Goal: Task Accomplishment & Management: Manage account settings

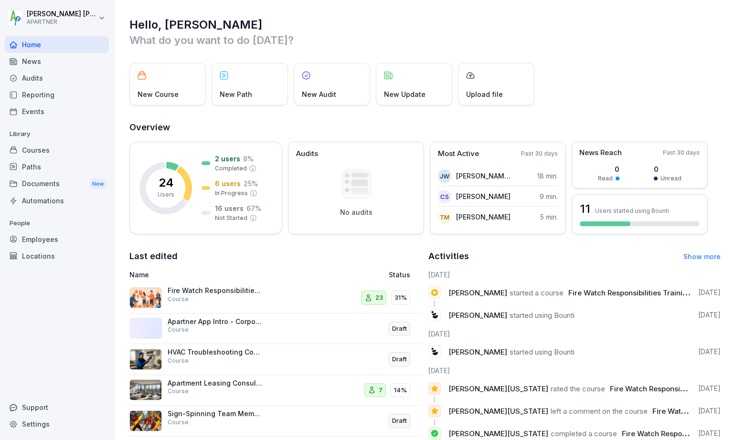
click at [198, 275] on p "Fire Watch Responsibilities Training" at bounding box center [216, 291] width 96 height 9
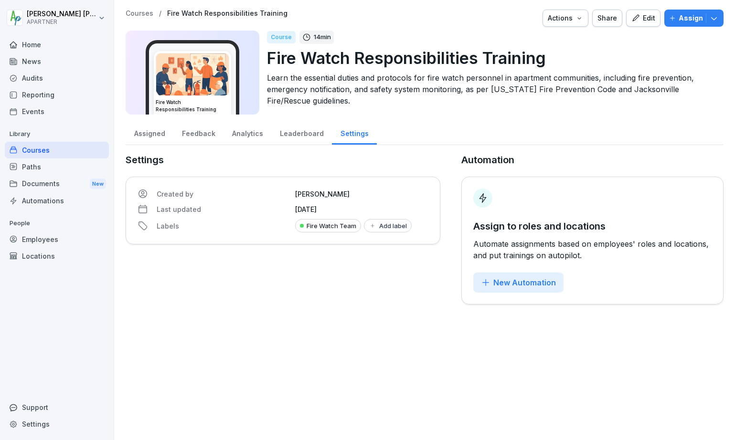
click at [39, 148] on div "Courses" at bounding box center [57, 150] width 104 height 17
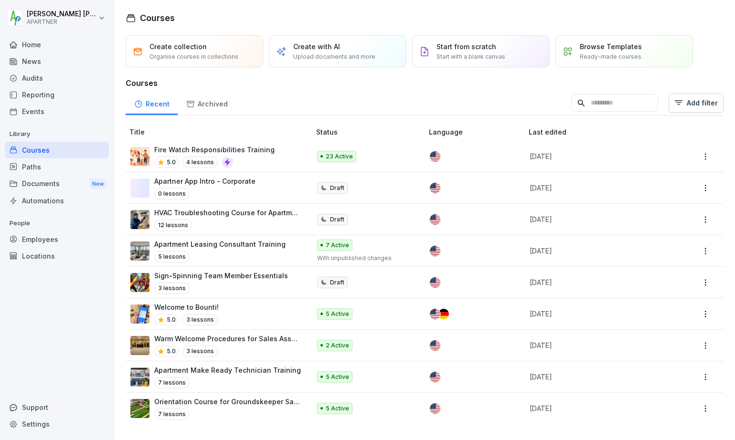
click at [537, 160] on html "Donald Dehne APARTNER Home News Audits Reporting Events Library Courses Paths D…" at bounding box center [367, 220] width 735 height 440
click at [189, 149] on html "Donald Dehne APARTNER Home News Audits Reporting Events Library Courses Paths D…" at bounding box center [367, 220] width 735 height 440
click at [175, 149] on p "Fire Watch Responsibilities Training" at bounding box center [214, 150] width 120 height 10
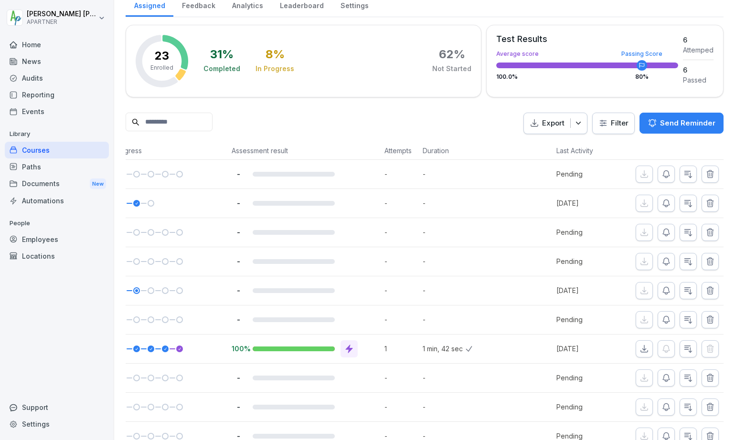
scroll to position [0, 164]
click at [707, 292] on icon "button" at bounding box center [710, 290] width 6 height 7
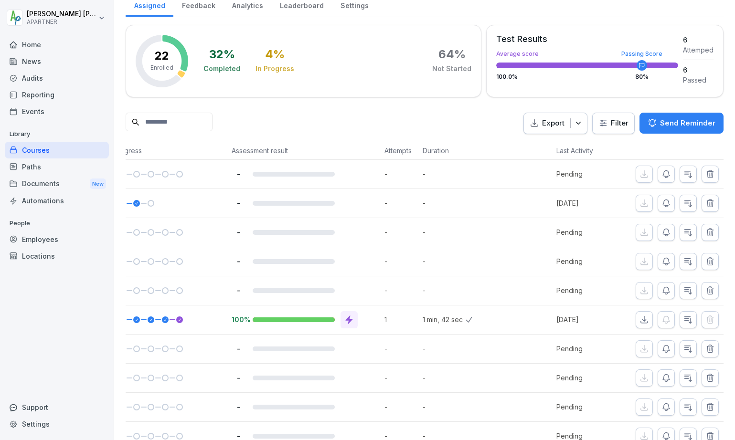
click at [705, 235] on icon "button" at bounding box center [710, 233] width 10 height 10
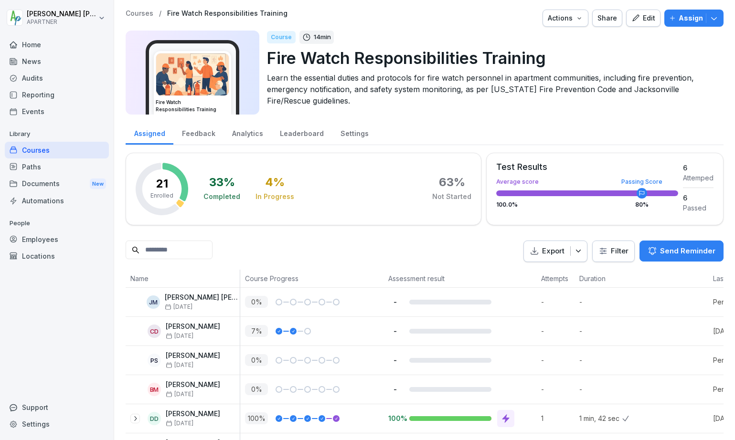
scroll to position [0, 0]
click at [34, 238] on div "Employees" at bounding box center [57, 239] width 104 height 17
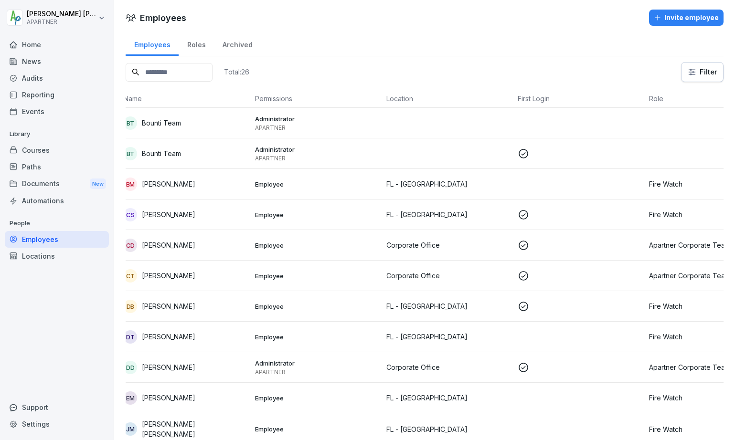
click at [186, 184] on p "[PERSON_NAME]" at bounding box center [168, 184] width 53 height 10
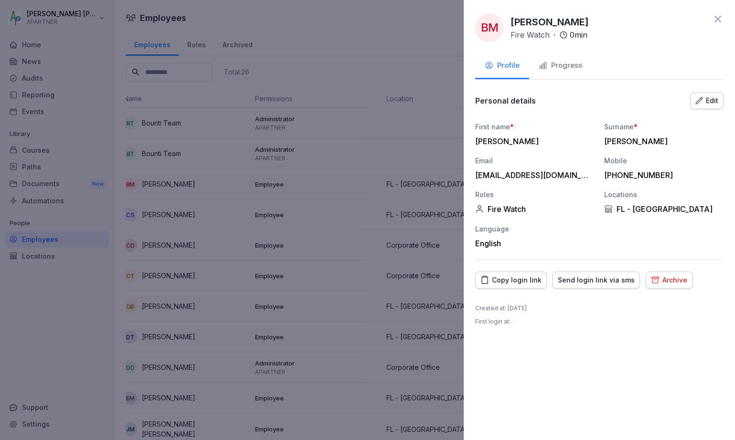
click at [705, 99] on div "Edit" at bounding box center [706, 101] width 23 height 11
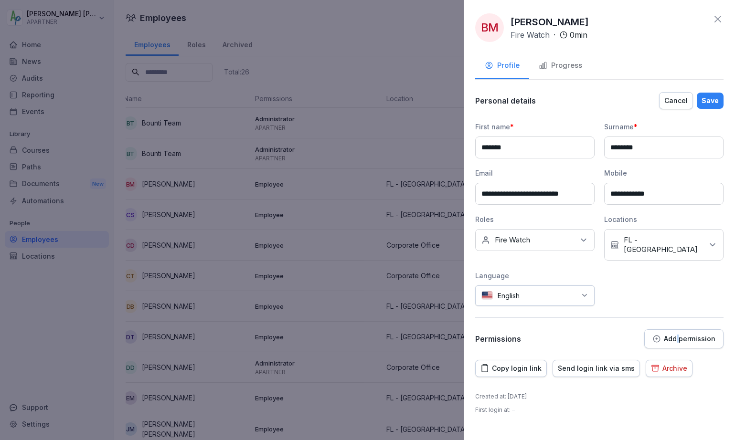
click at [660, 336] on icon "button" at bounding box center [656, 339] width 7 height 7
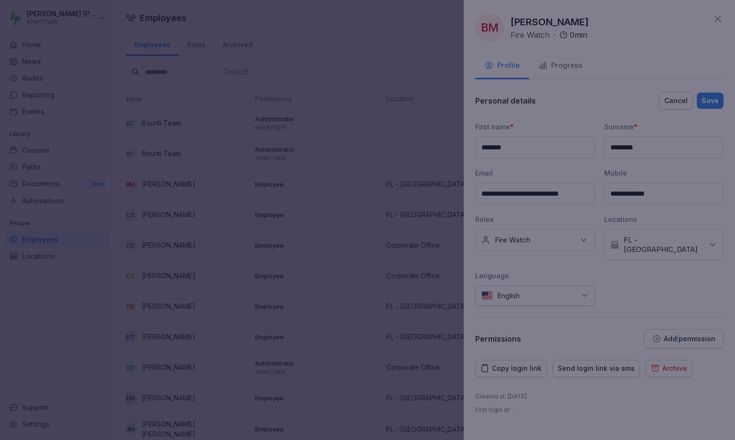
click at [661, 327] on div at bounding box center [367, 220] width 735 height 440
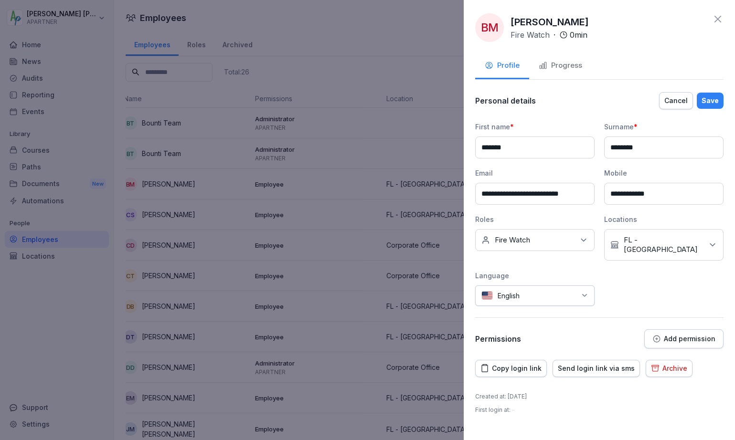
click at [687, 335] on p "Add permission" at bounding box center [690, 339] width 52 height 8
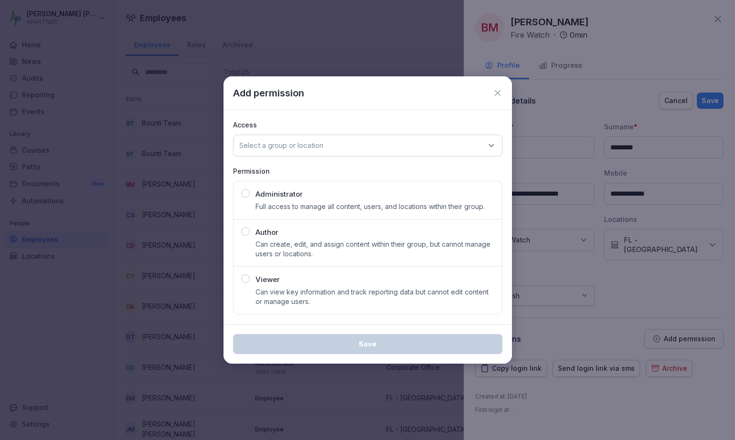
click at [429, 144] on div "Select a group or location" at bounding box center [367, 146] width 269 height 22
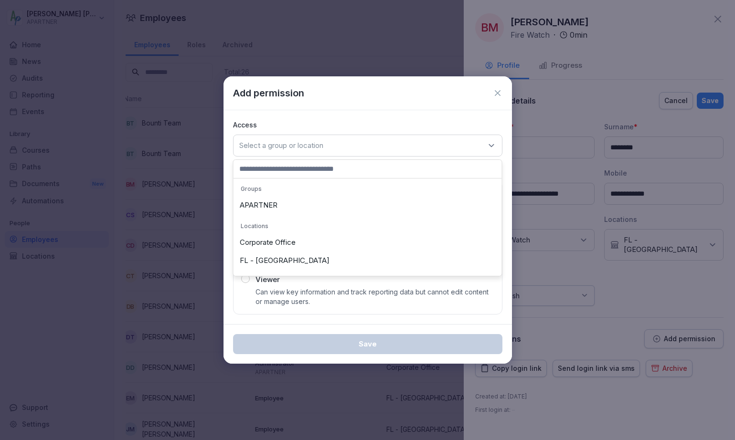
click at [494, 91] on icon at bounding box center [498, 93] width 10 height 10
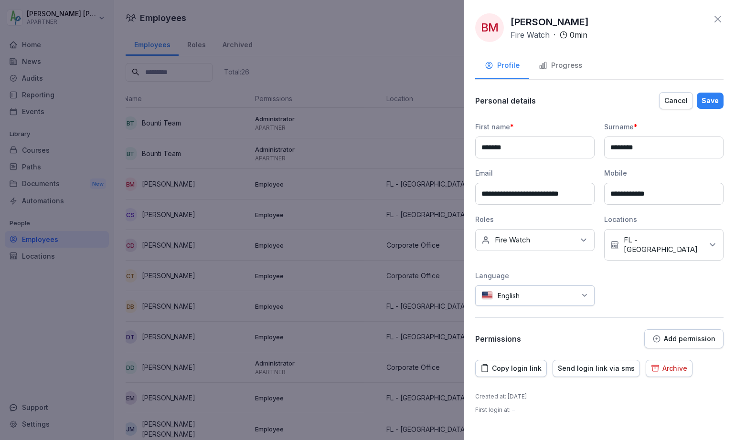
click at [719, 18] on icon at bounding box center [718, 19] width 7 height 7
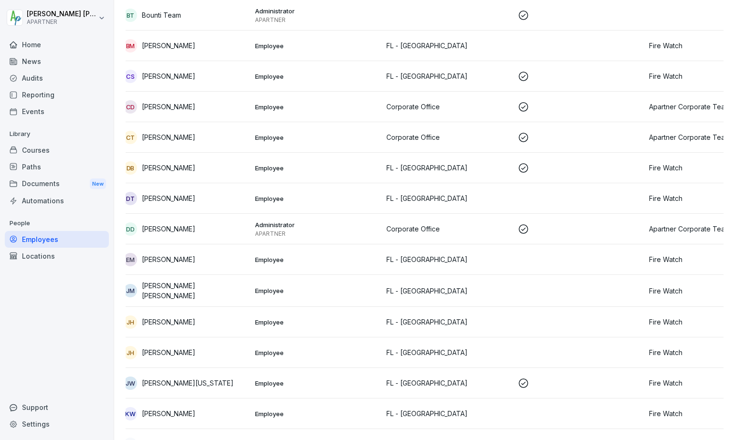
scroll to position [139, 0]
click at [552, 383] on p at bounding box center [580, 382] width 124 height 11
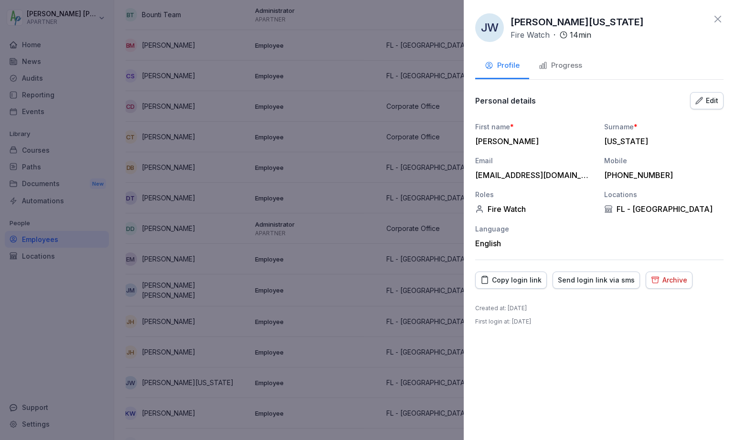
click at [705, 101] on div "Edit" at bounding box center [706, 101] width 23 height 11
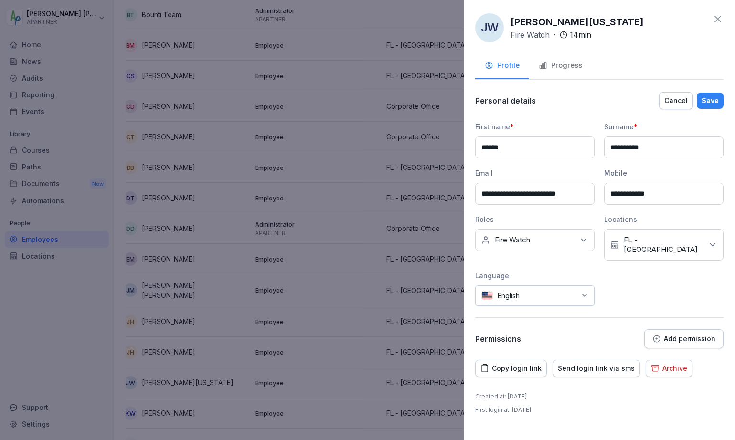
click at [558, 63] on div "Progress" at bounding box center [560, 65] width 43 height 11
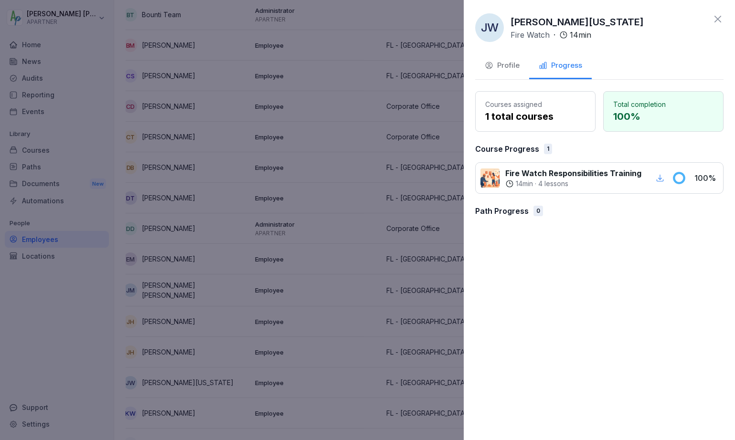
click at [506, 61] on div "Profile" at bounding box center [502, 65] width 35 height 11
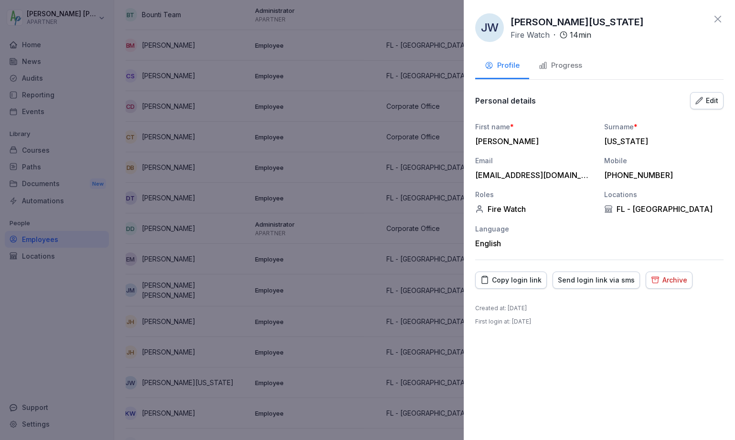
click at [715, 18] on icon at bounding box center [717, 18] width 11 height 11
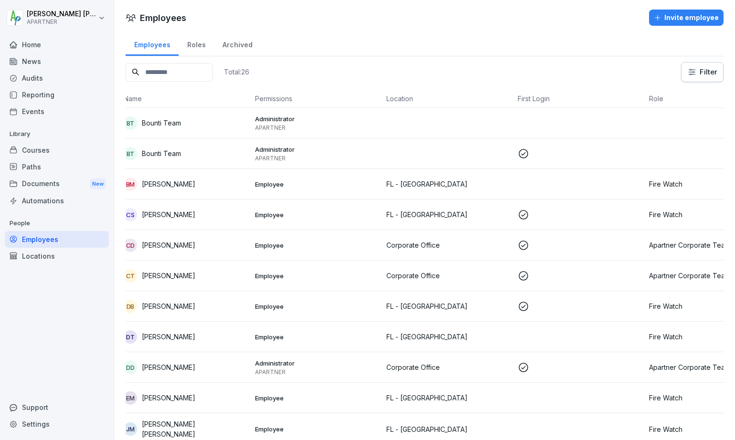
scroll to position [0, 0]
click at [45, 238] on div "Employees" at bounding box center [57, 239] width 104 height 17
click at [45, 240] on div "Employees" at bounding box center [57, 239] width 104 height 17
click at [183, 276] on p "[PERSON_NAME]" at bounding box center [168, 276] width 53 height 10
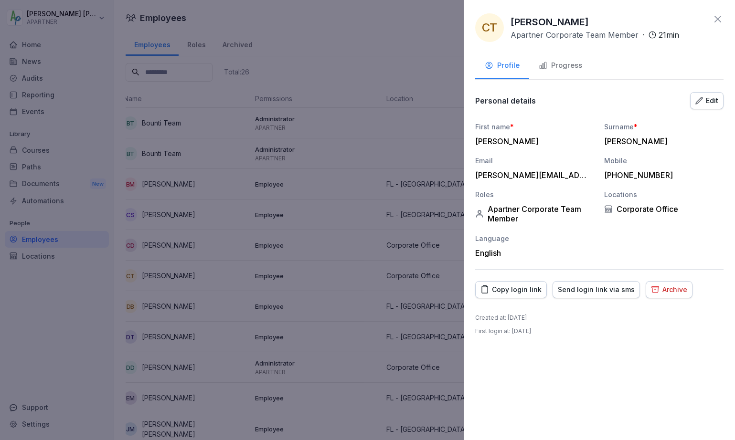
click at [712, 101] on div "Edit" at bounding box center [706, 101] width 23 height 11
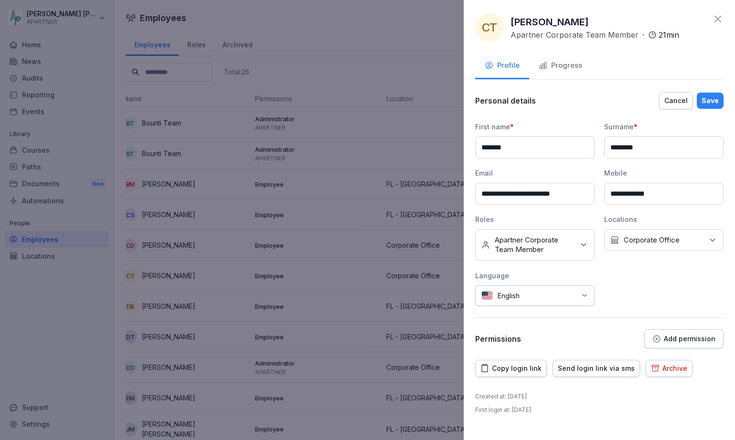
click at [721, 19] on icon at bounding box center [717, 18] width 11 height 11
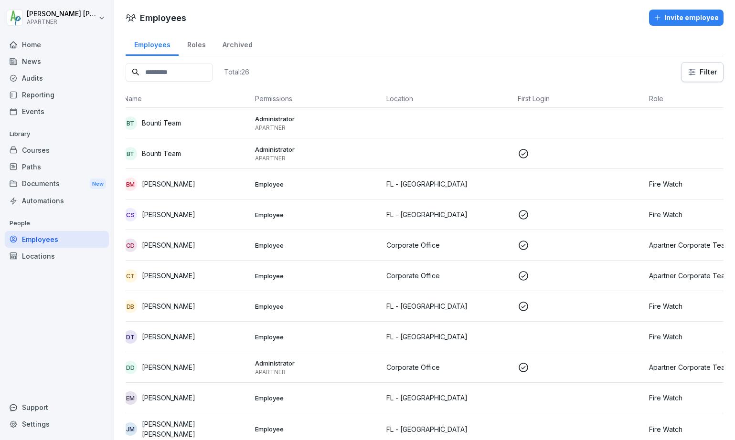
click at [173, 187] on p "[PERSON_NAME]" at bounding box center [168, 184] width 53 height 10
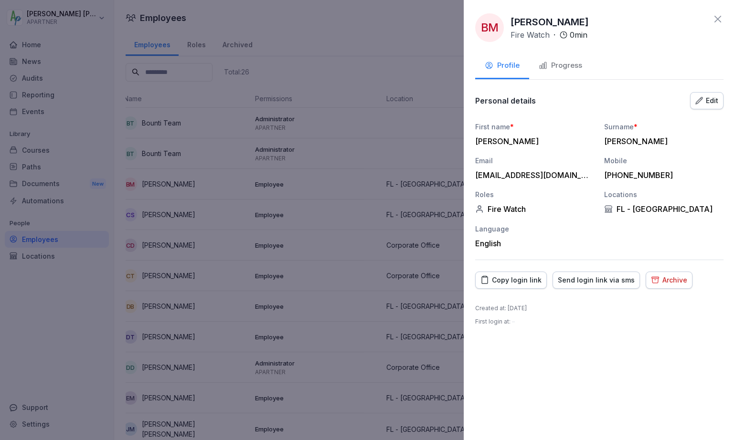
click at [69, 120] on div at bounding box center [367, 220] width 735 height 440
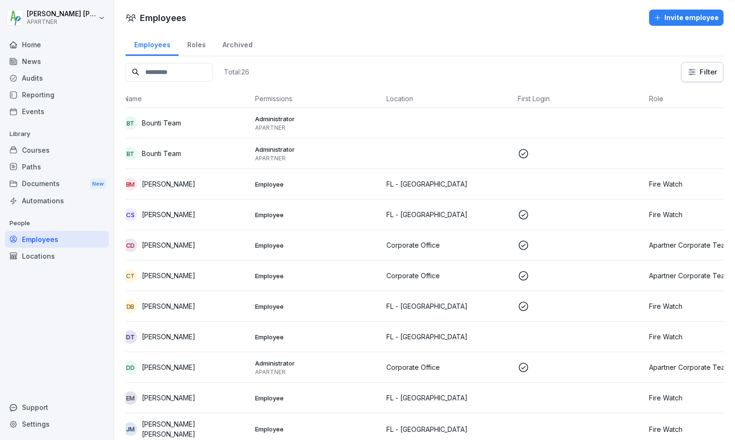
click at [40, 258] on div "Locations" at bounding box center [57, 256] width 104 height 17
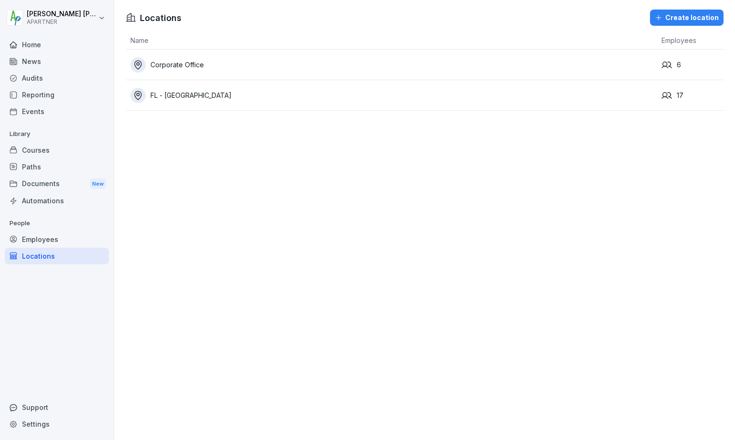
click at [50, 201] on div "Automations" at bounding box center [57, 200] width 104 height 17
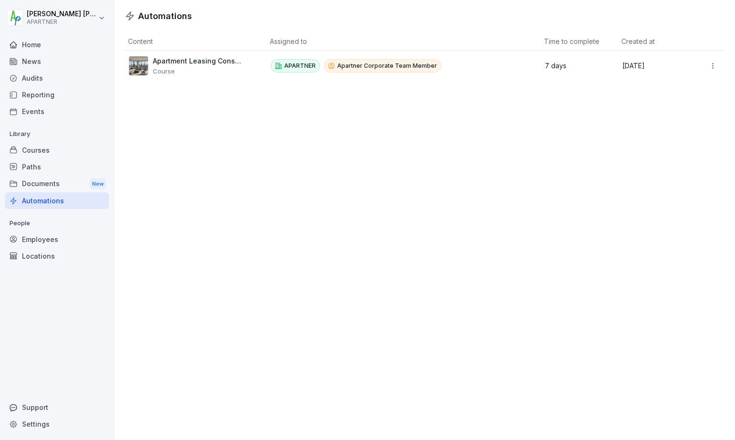
click at [48, 183] on div "Documents New" at bounding box center [57, 184] width 104 height 18
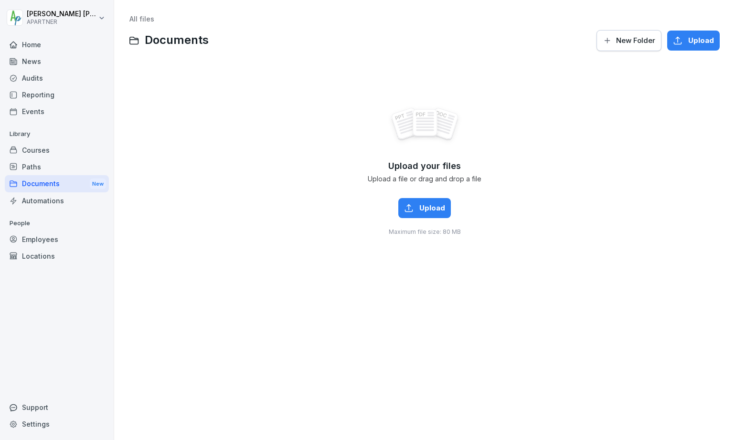
click at [32, 165] on div "Paths" at bounding box center [57, 167] width 104 height 17
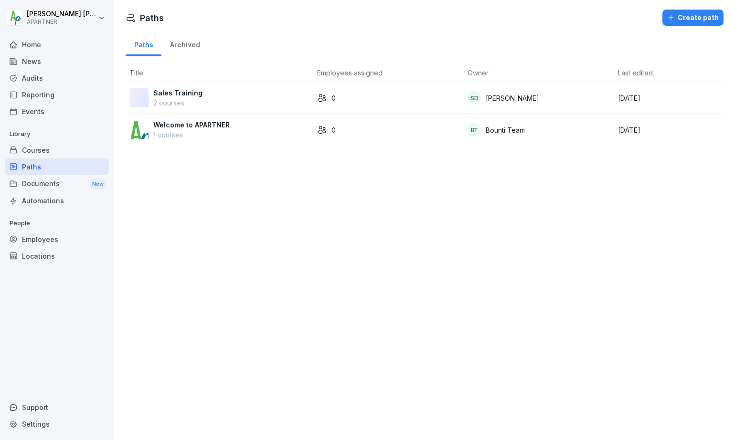
click at [37, 239] on div "Employees" at bounding box center [57, 239] width 104 height 17
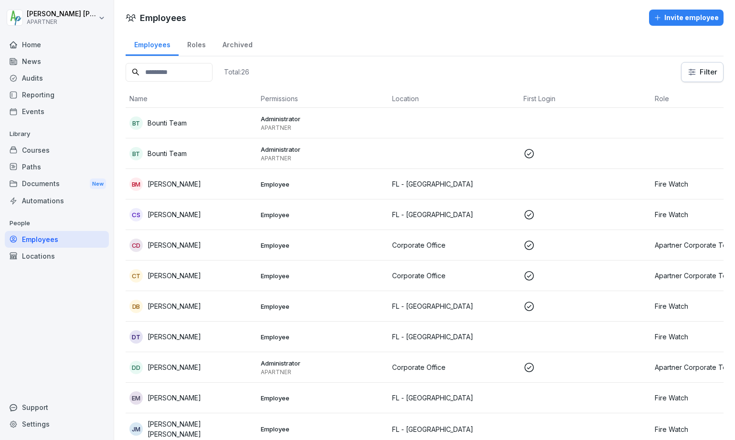
click at [194, 46] on div "Roles" at bounding box center [196, 44] width 35 height 24
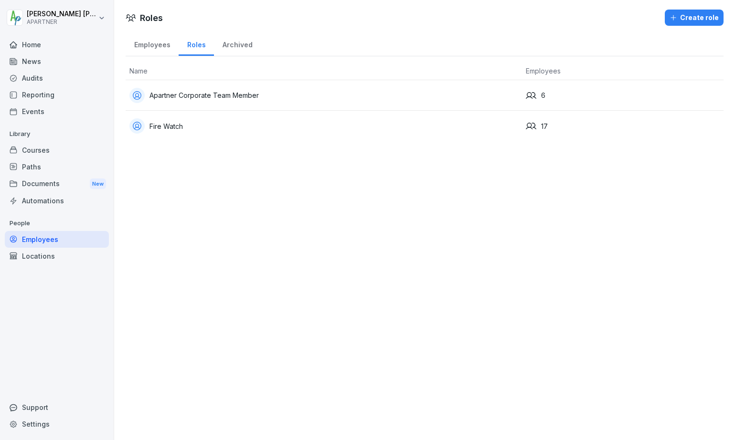
click at [166, 127] on div "Fire Watch" at bounding box center [323, 125] width 389 height 15
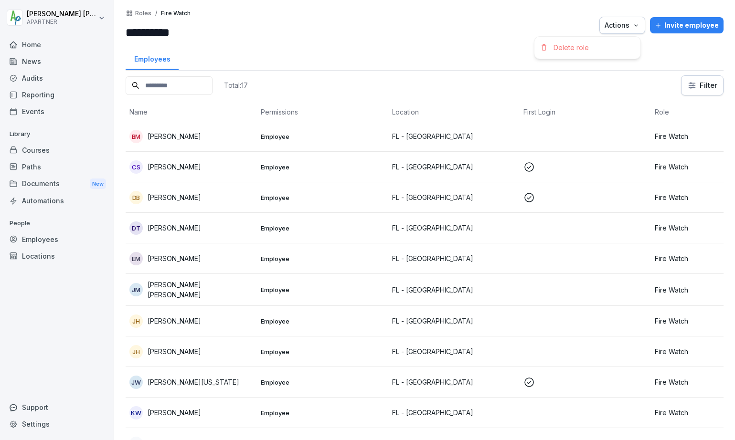
click at [632, 28] on icon "button" at bounding box center [636, 25] width 8 height 8
click at [321, 50] on html "**********" at bounding box center [367, 220] width 735 height 440
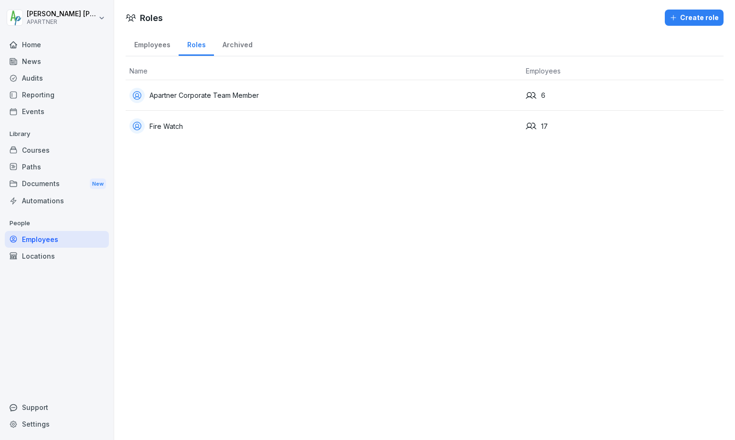
click at [243, 44] on div "Archived" at bounding box center [237, 44] width 47 height 24
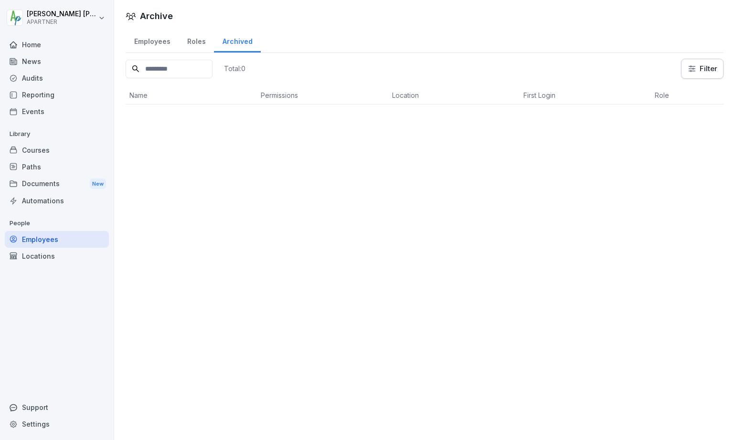
click at [147, 34] on div "Employees" at bounding box center [152, 40] width 53 height 24
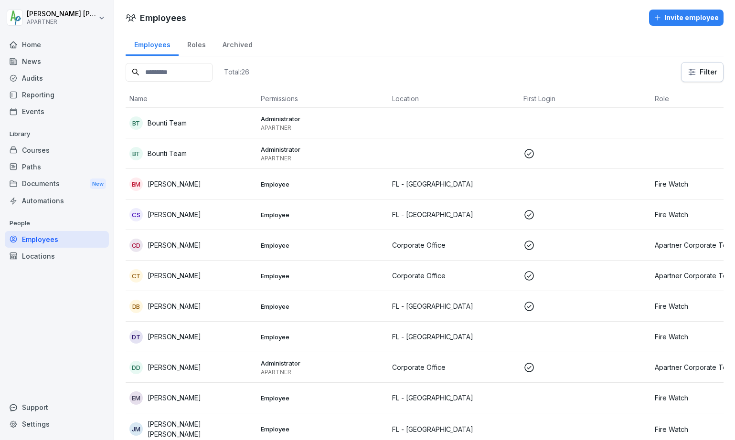
click at [43, 94] on div "Reporting" at bounding box center [57, 94] width 104 height 17
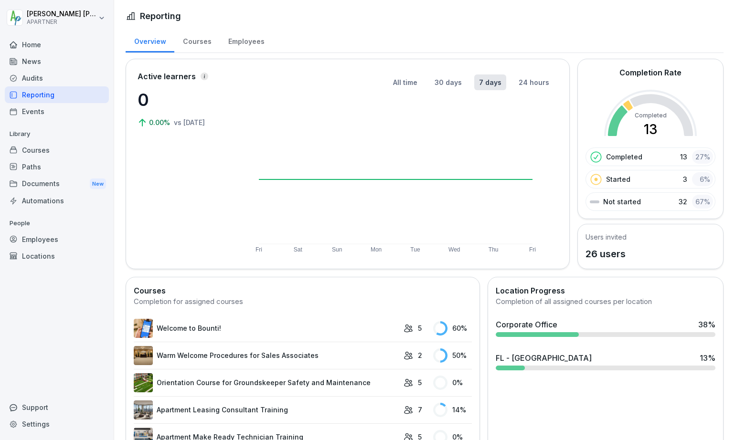
click at [36, 239] on div "Employees" at bounding box center [57, 239] width 104 height 17
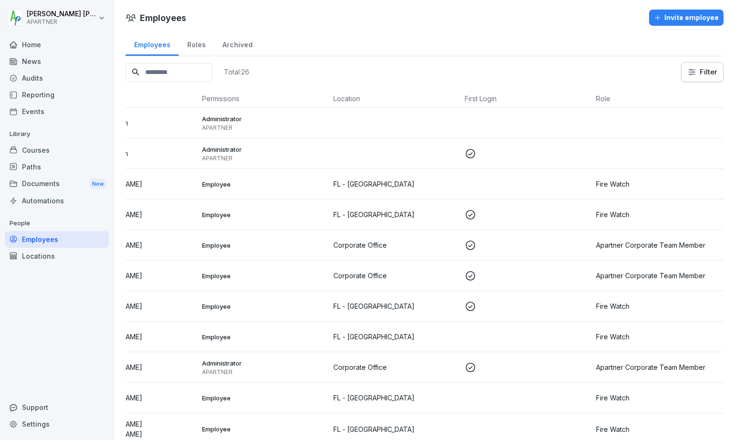
click at [607, 188] on p "Fire Watch" at bounding box center [658, 184] width 124 height 10
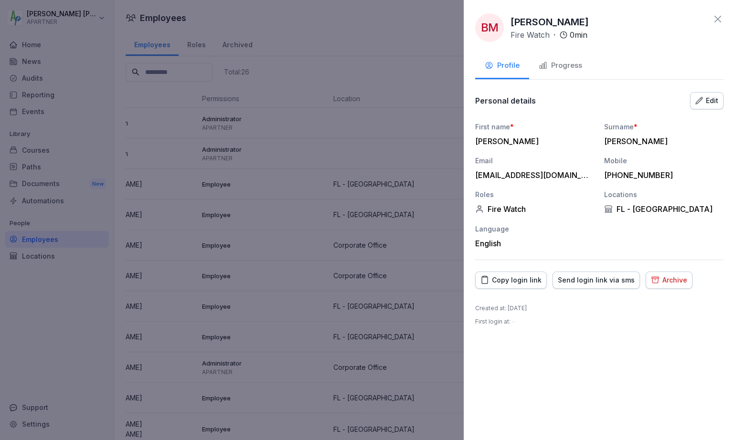
click at [565, 69] on div "Progress" at bounding box center [560, 65] width 43 height 11
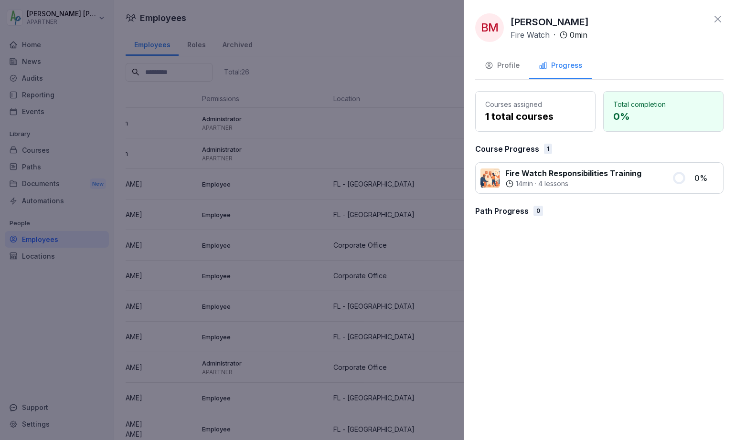
click at [505, 70] on div "Profile" at bounding box center [502, 65] width 35 height 11
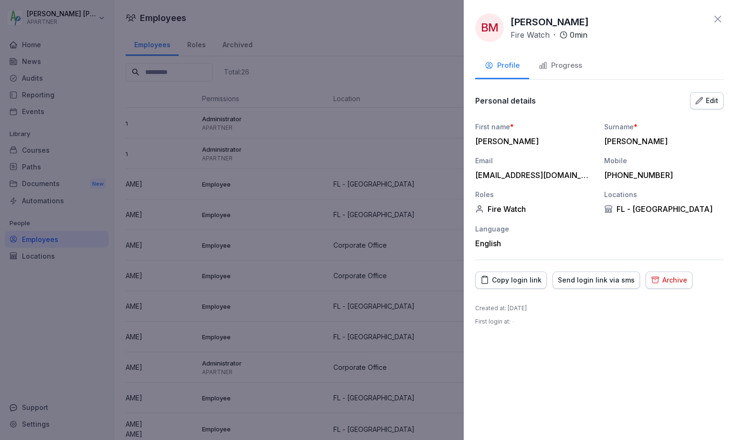
click at [711, 100] on div "Edit" at bounding box center [706, 101] width 23 height 11
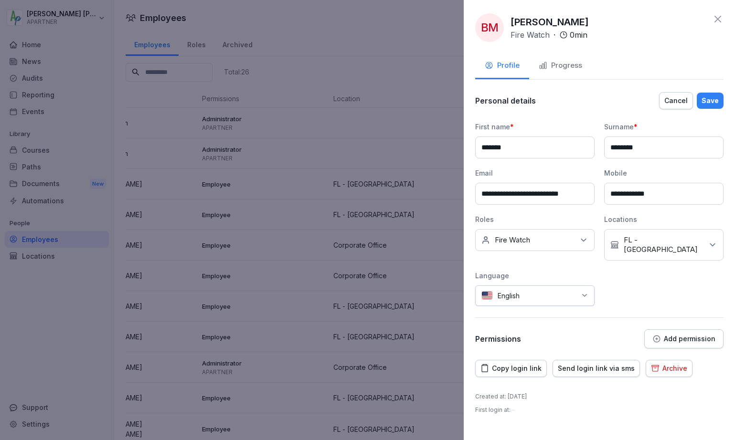
click at [718, 21] on icon at bounding box center [717, 18] width 11 height 11
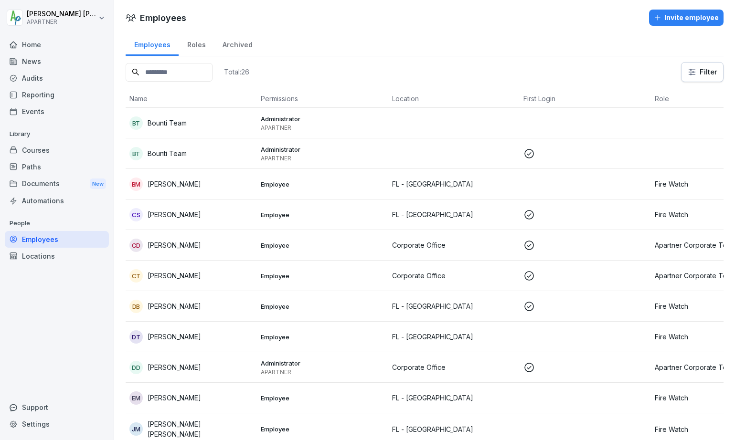
scroll to position [0, 0]
click at [580, 185] on td at bounding box center [585, 184] width 131 height 31
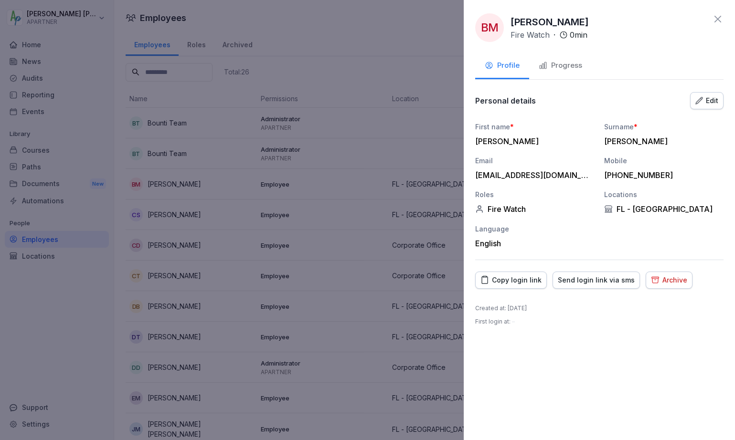
click at [591, 281] on div "Send login link via sms" at bounding box center [596, 280] width 77 height 11
click at [720, 19] on icon at bounding box center [717, 18] width 11 height 11
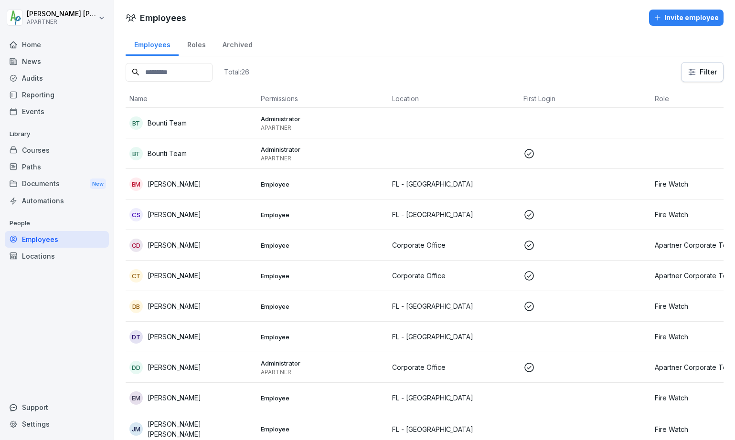
click at [353, 314] on td "Employee" at bounding box center [322, 306] width 131 height 31
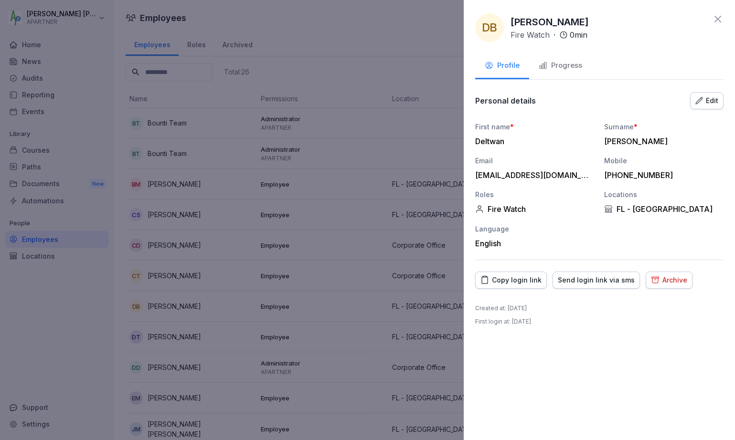
click at [586, 284] on div "Send login link via sms" at bounding box center [596, 280] width 77 height 11
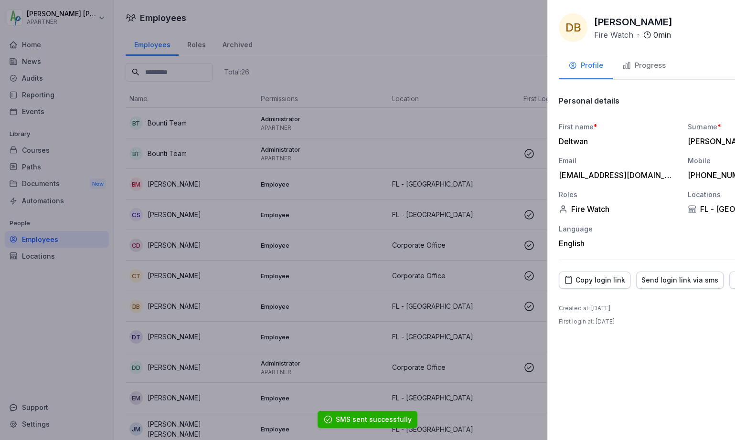
click at [291, 326] on div at bounding box center [367, 220] width 735 height 440
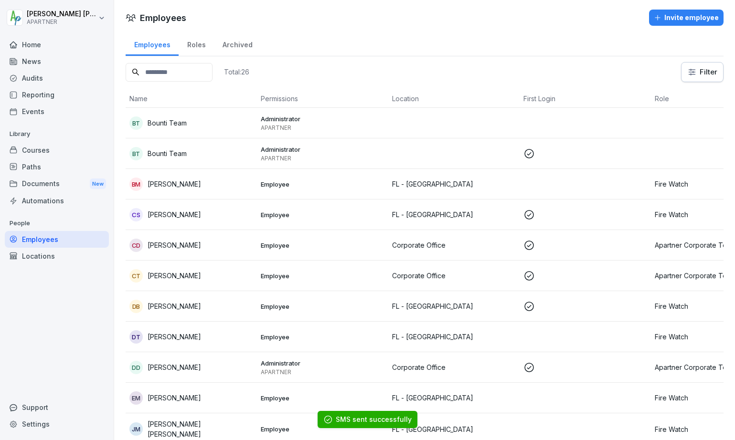
click at [346, 337] on p "Employee" at bounding box center [323, 337] width 124 height 9
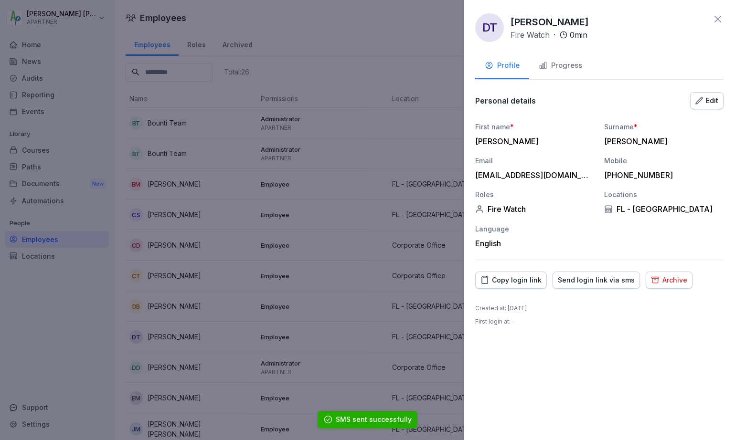
click at [611, 279] on div "Send login link via sms" at bounding box center [596, 280] width 77 height 11
click at [320, 320] on div at bounding box center [367, 220] width 735 height 440
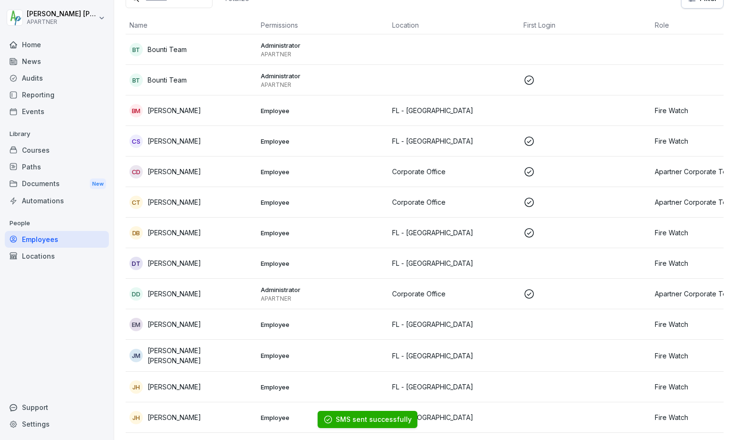
scroll to position [84, 0]
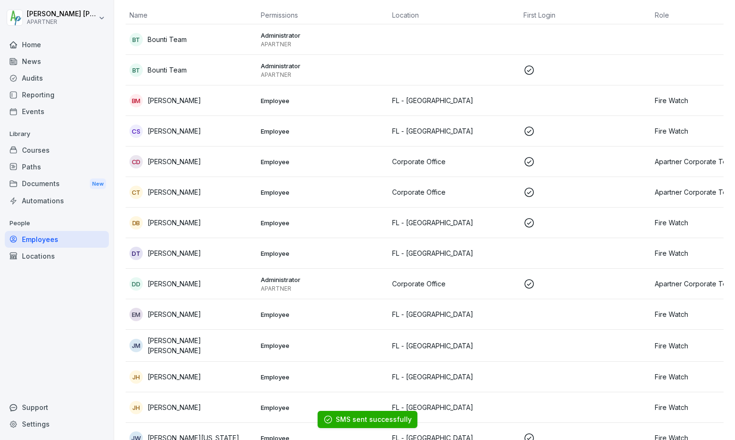
click at [354, 325] on td "Employee" at bounding box center [322, 314] width 131 height 31
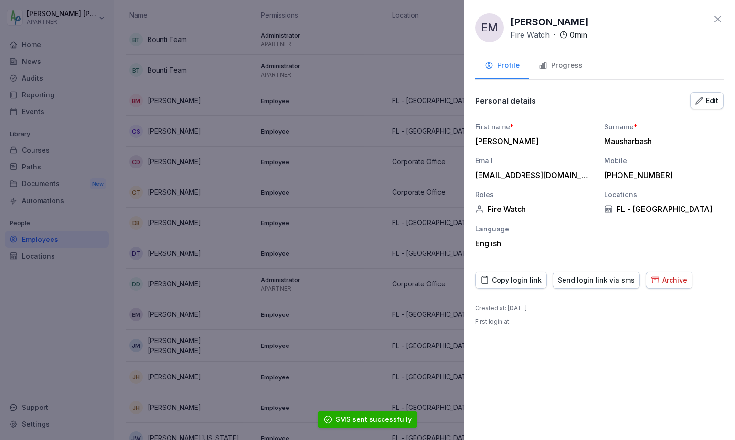
click at [591, 279] on div "Send login link via sms" at bounding box center [596, 280] width 77 height 11
click at [341, 271] on div at bounding box center [367, 220] width 735 height 440
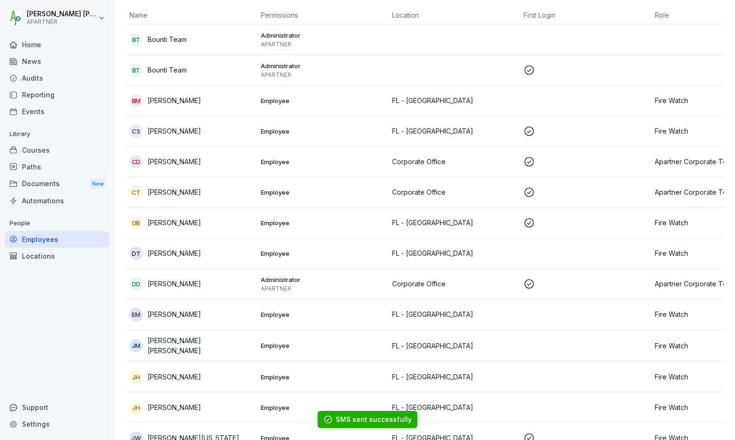
click at [342, 342] on p "Employee" at bounding box center [323, 345] width 124 height 9
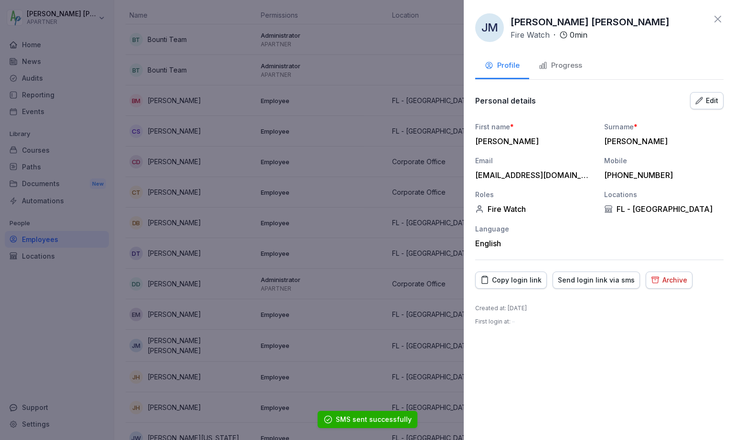
click at [580, 280] on div "Send login link via sms" at bounding box center [596, 280] width 77 height 11
click at [355, 280] on div at bounding box center [367, 220] width 735 height 440
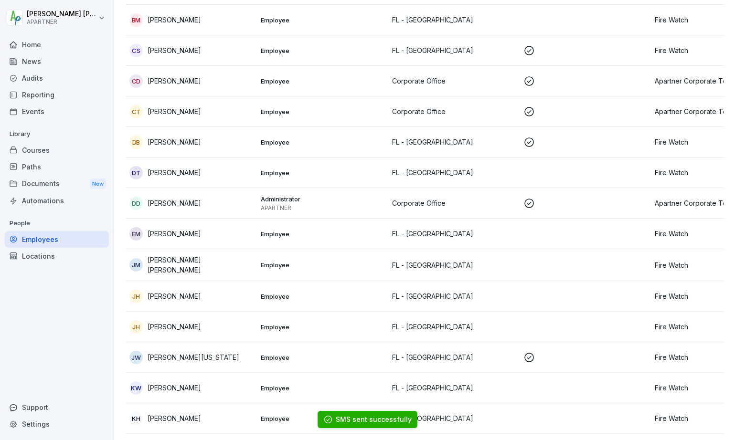
scroll to position [175, 0]
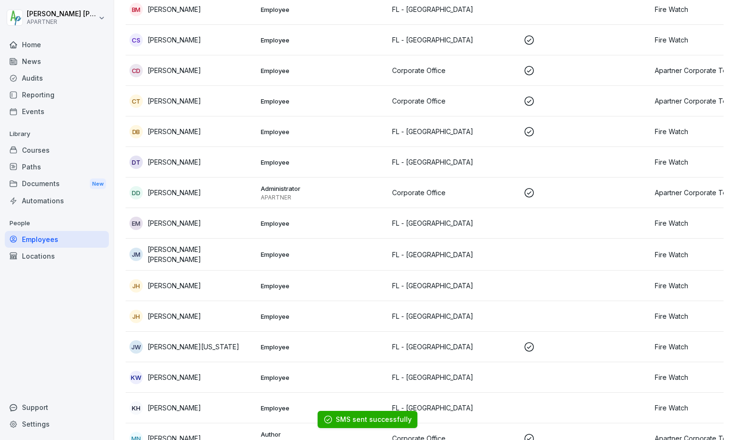
click at [347, 288] on p "Employee" at bounding box center [323, 286] width 124 height 9
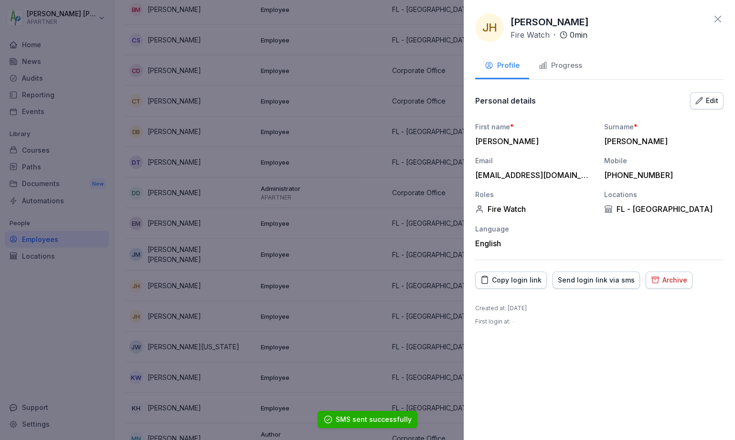
click at [603, 280] on div "Send login link via sms" at bounding box center [596, 280] width 77 height 11
click at [336, 247] on div at bounding box center [367, 220] width 735 height 440
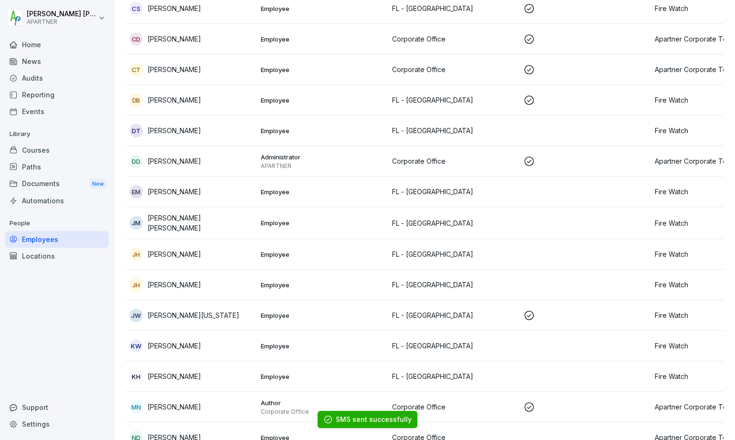
scroll to position [231, 0]
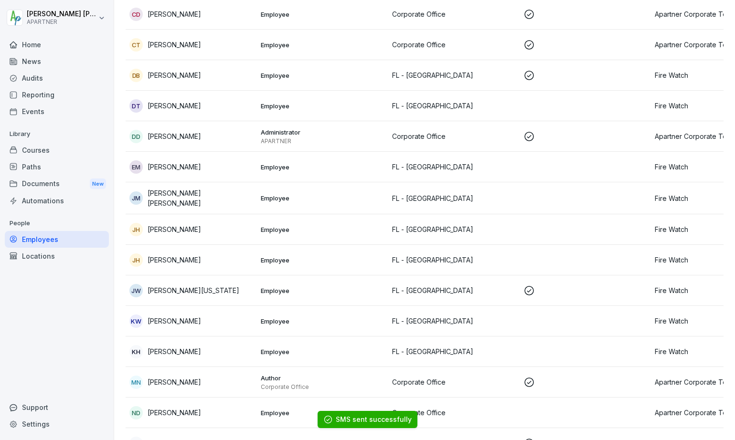
click at [338, 256] on p "Employee" at bounding box center [323, 260] width 124 height 9
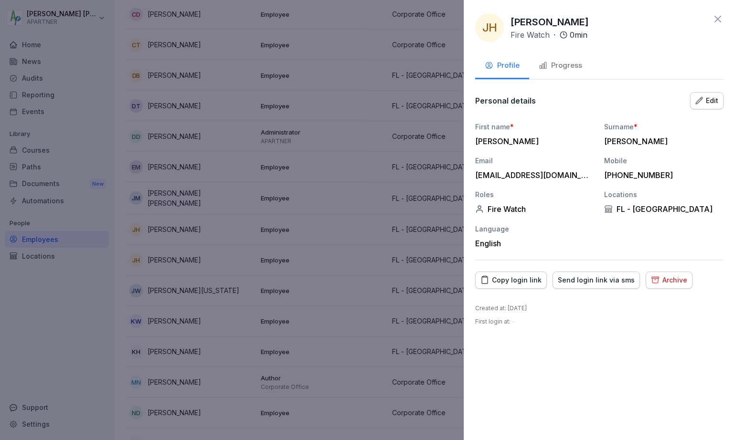
click at [591, 285] on div "Send login link via sms" at bounding box center [596, 280] width 77 height 11
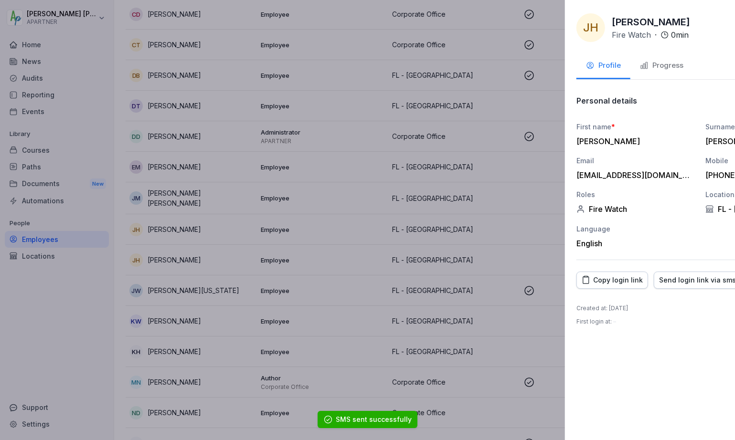
click at [325, 256] on div at bounding box center [367, 220] width 735 height 440
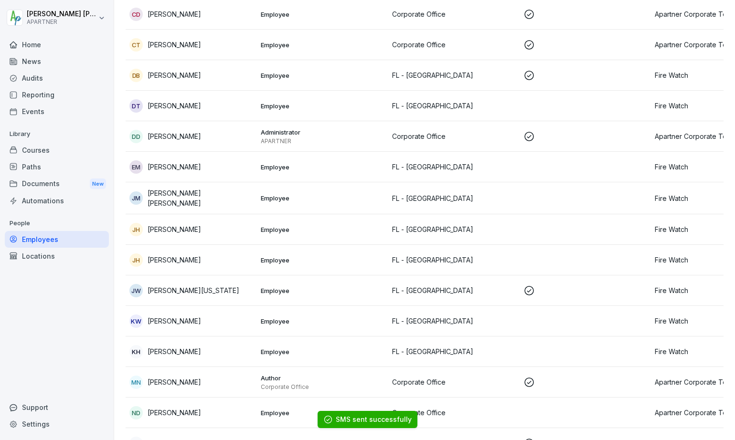
click at [330, 256] on p "Employee" at bounding box center [323, 260] width 124 height 9
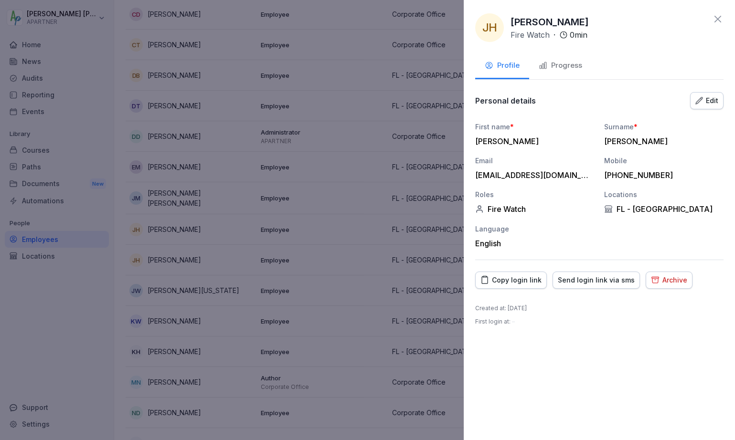
click at [583, 283] on div "Send login link via sms" at bounding box center [596, 280] width 77 height 11
click at [340, 253] on div at bounding box center [367, 220] width 735 height 440
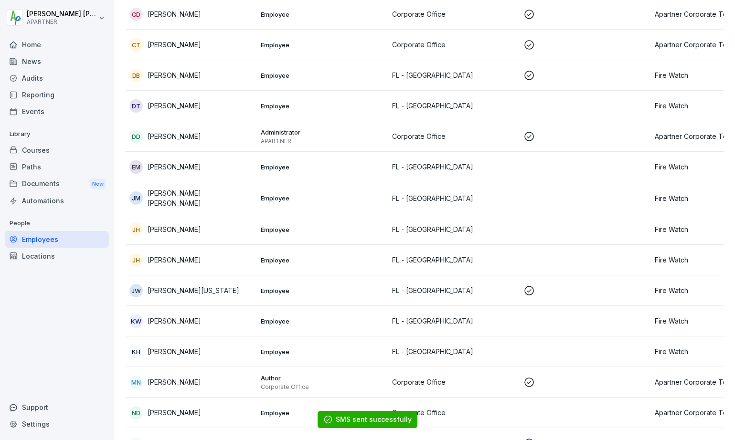
click at [344, 317] on p "Employee" at bounding box center [323, 321] width 124 height 9
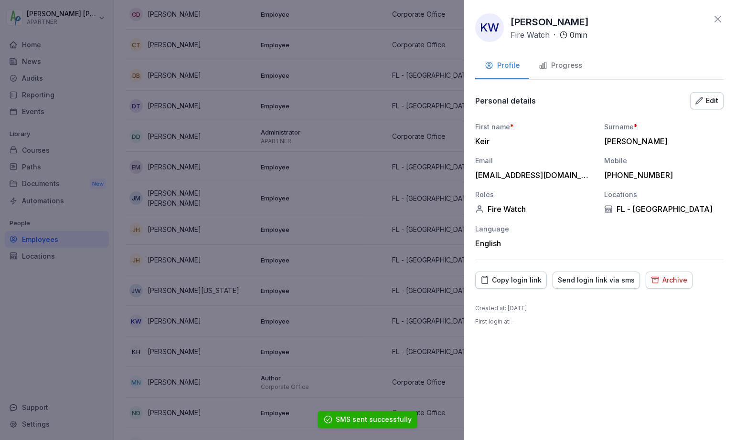
click at [575, 284] on div "Send login link via sms" at bounding box center [596, 280] width 77 height 11
click at [389, 331] on div at bounding box center [367, 220] width 735 height 440
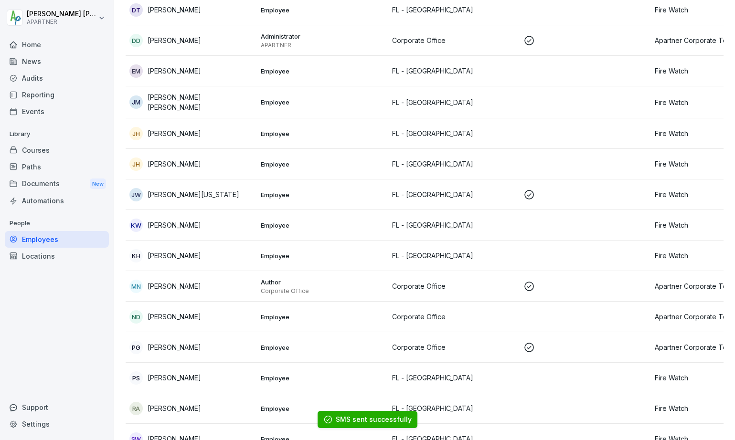
scroll to position [330, 0]
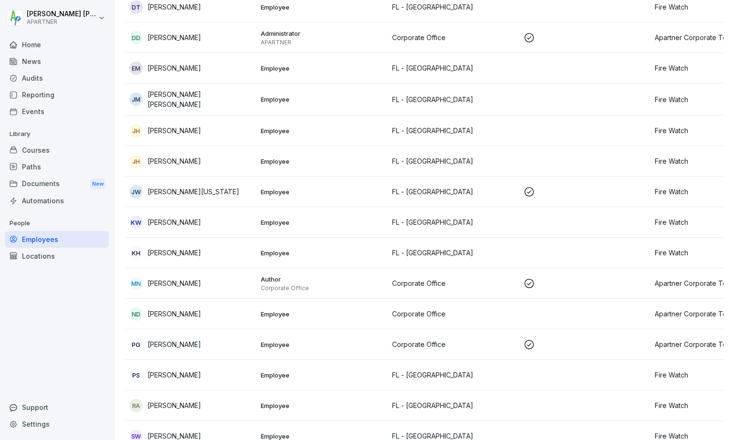
click at [349, 280] on p "Author" at bounding box center [323, 279] width 124 height 9
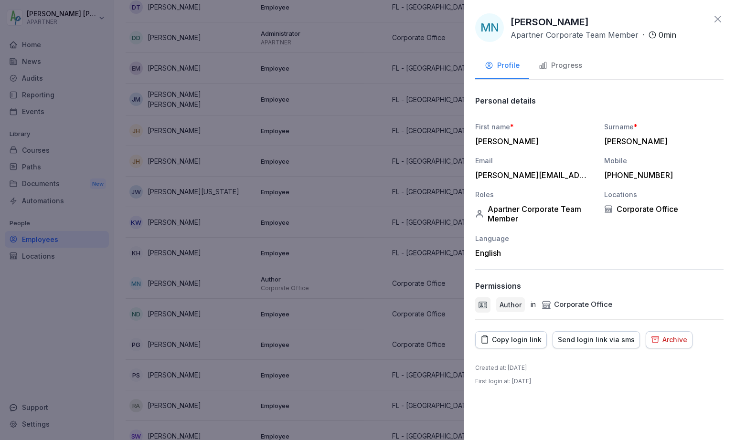
click at [349, 280] on div at bounding box center [367, 220] width 735 height 440
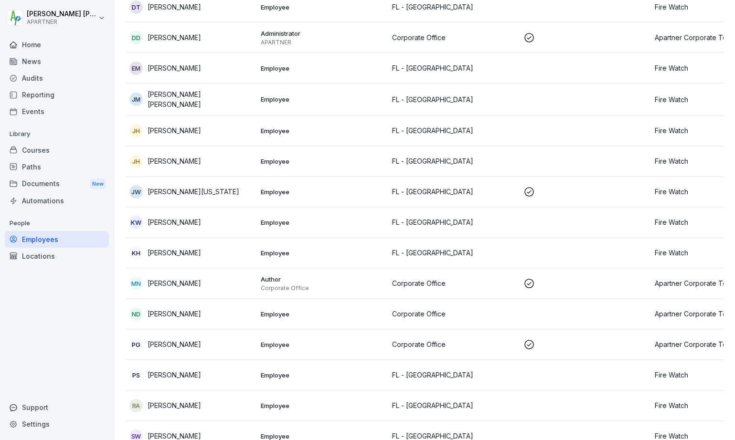
click at [362, 310] on p "Employee" at bounding box center [323, 314] width 124 height 9
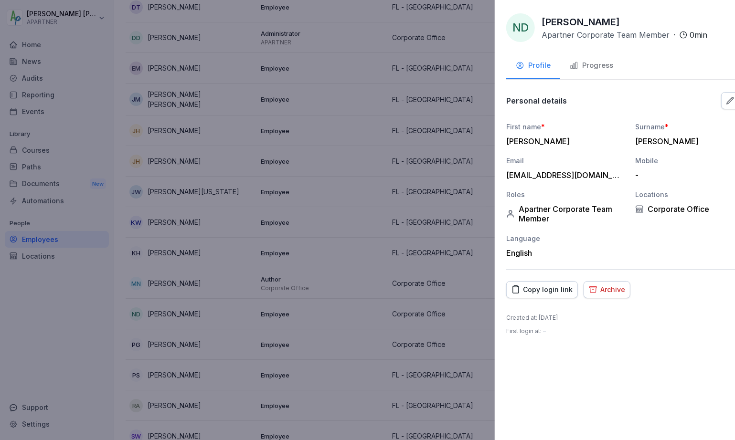
click at [333, 267] on div at bounding box center [367, 220] width 735 height 440
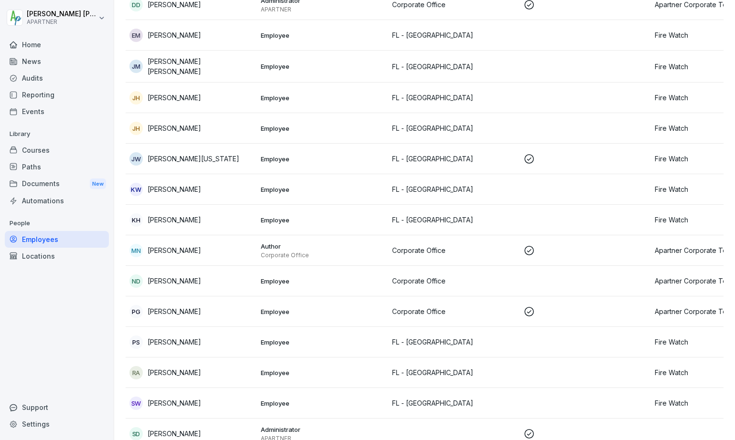
scroll to position [377, 0]
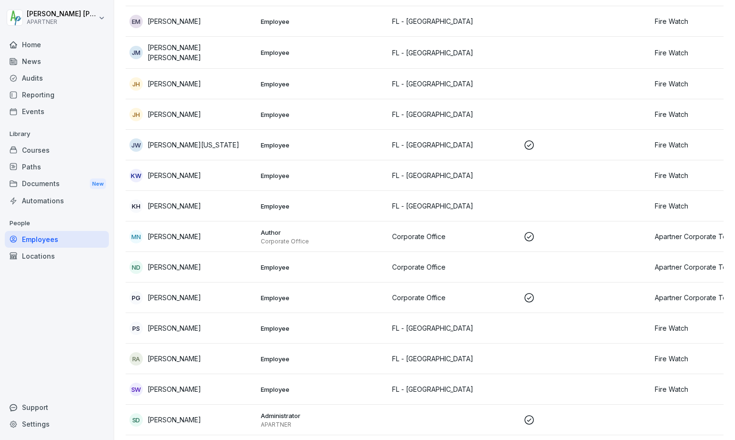
click at [340, 324] on p "Employee" at bounding box center [323, 328] width 124 height 9
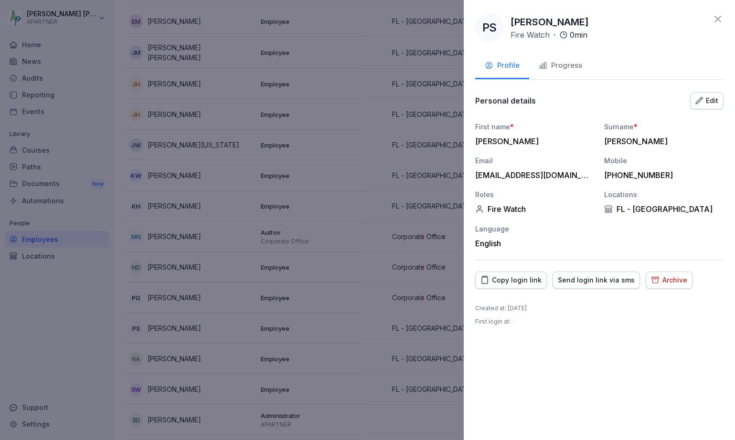
click at [600, 282] on div "Send login link via sms" at bounding box center [596, 280] width 77 height 11
click at [320, 305] on div at bounding box center [367, 220] width 735 height 440
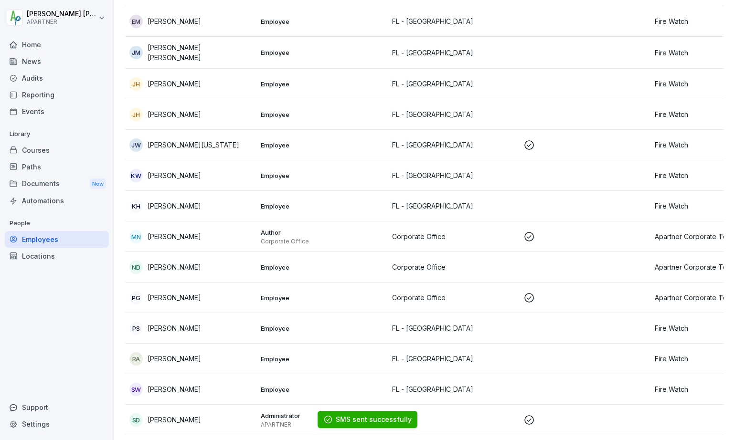
click at [342, 359] on p "Employee" at bounding box center [323, 359] width 124 height 9
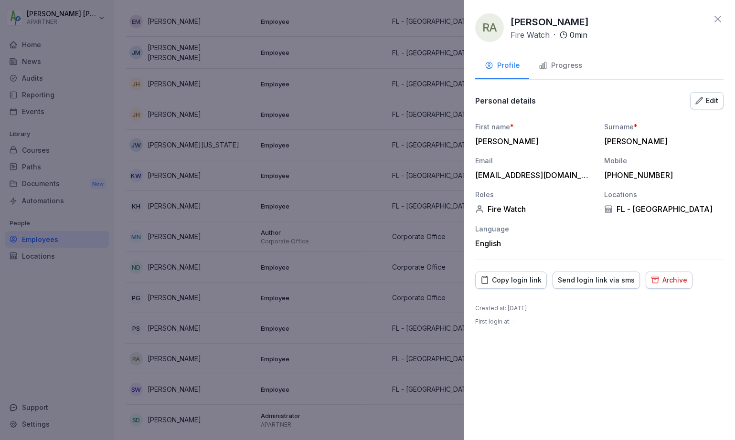
click at [591, 278] on div "Send login link via sms" at bounding box center [596, 280] width 77 height 11
click at [351, 316] on div at bounding box center [367, 220] width 735 height 440
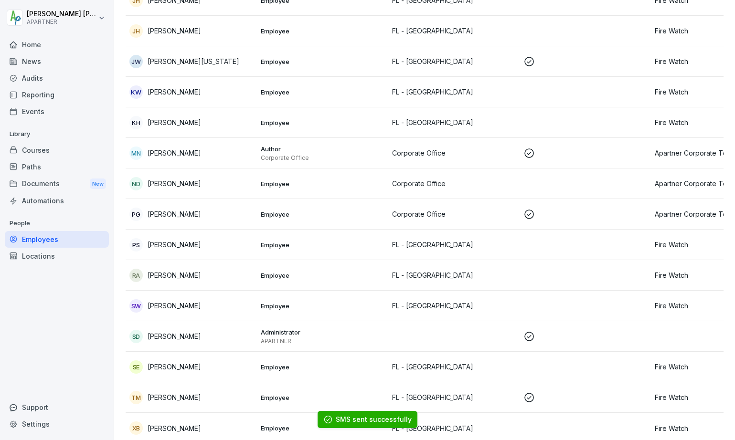
scroll to position [466, 0]
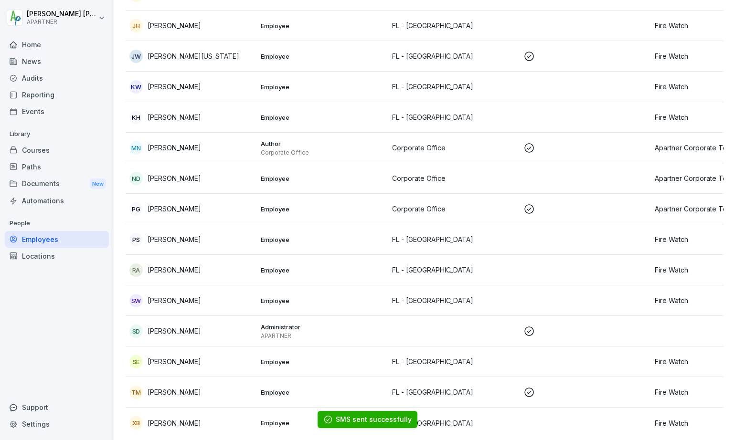
click at [350, 303] on p "Employee" at bounding box center [323, 301] width 124 height 9
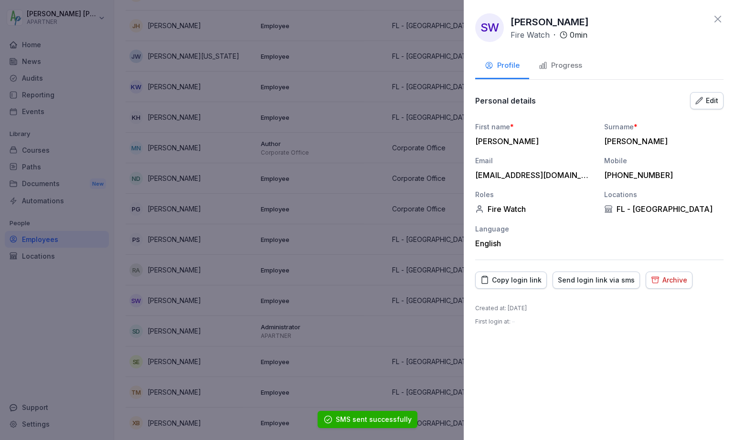
click at [609, 281] on div "Send login link via sms" at bounding box center [596, 280] width 77 height 11
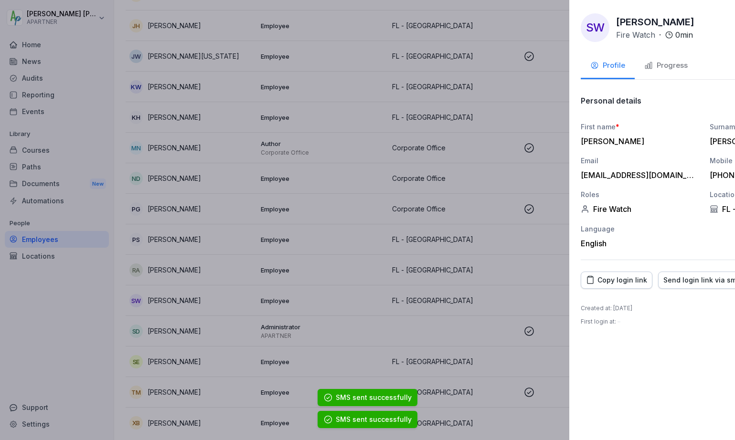
click at [376, 288] on div at bounding box center [367, 220] width 735 height 440
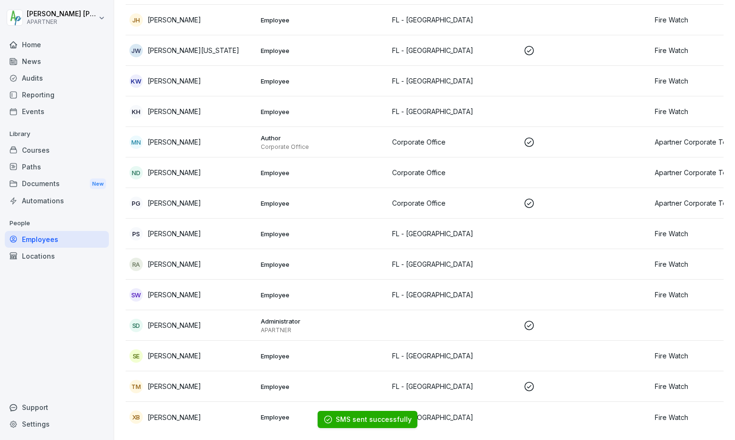
scroll to position [484, 0]
click at [357, 352] on p "Employee" at bounding box center [323, 356] width 124 height 9
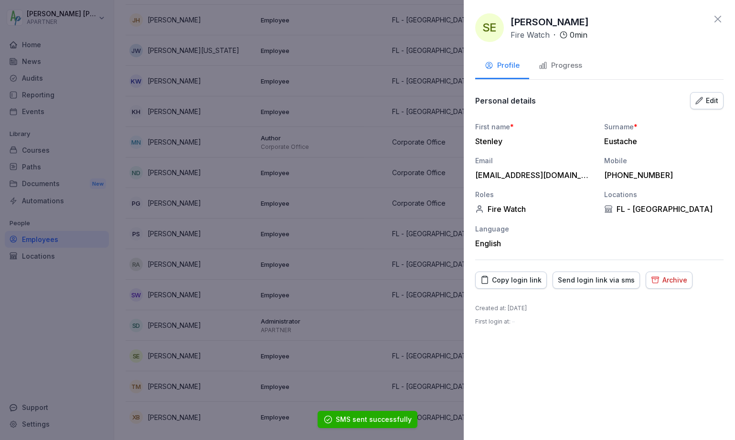
click at [605, 279] on div "Send login link via sms" at bounding box center [596, 280] width 77 height 11
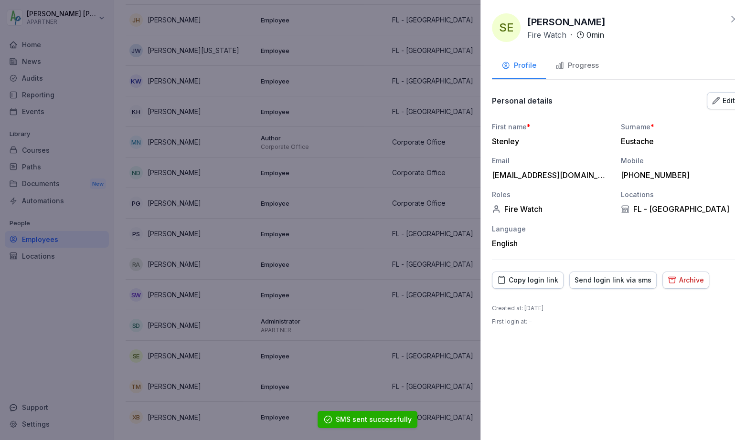
click at [338, 332] on div at bounding box center [367, 220] width 735 height 440
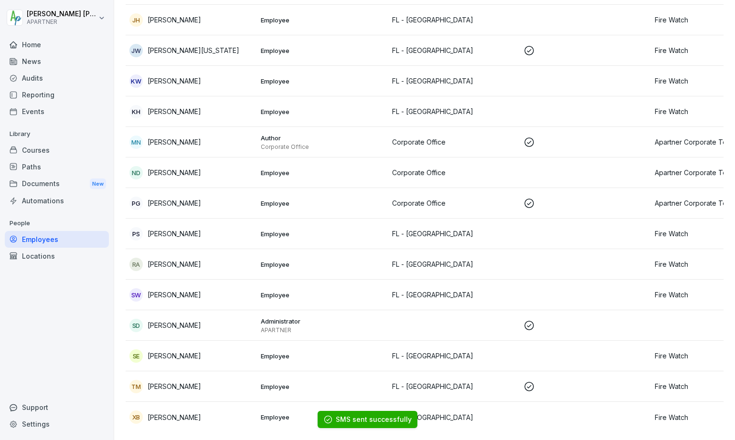
click at [352, 402] on ol "SMS sent successfully" at bounding box center [368, 419] width 186 height 41
click at [345, 401] on ol "SMS sent successfully" at bounding box center [368, 419] width 186 height 41
click at [328, 402] on body "Donald Dehne APARTNER Home News Audits Reporting Events Library Courses Paths D…" at bounding box center [367, 220] width 735 height 440
click at [339, 413] on p "Employee" at bounding box center [323, 417] width 124 height 9
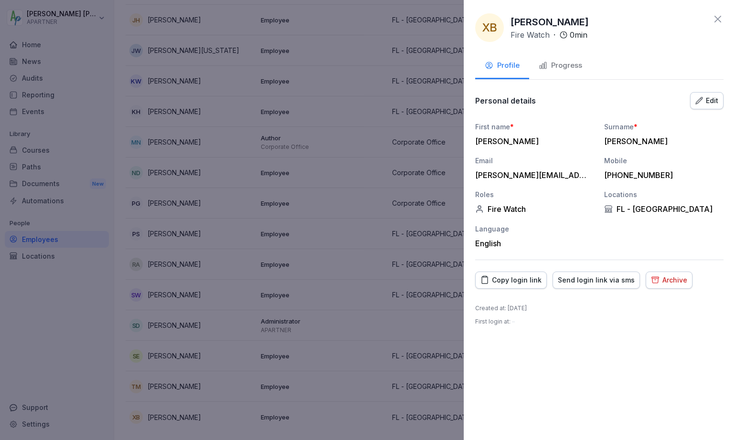
click at [588, 283] on div "Send login link via sms" at bounding box center [596, 280] width 77 height 11
click at [718, 21] on icon at bounding box center [717, 18] width 11 height 11
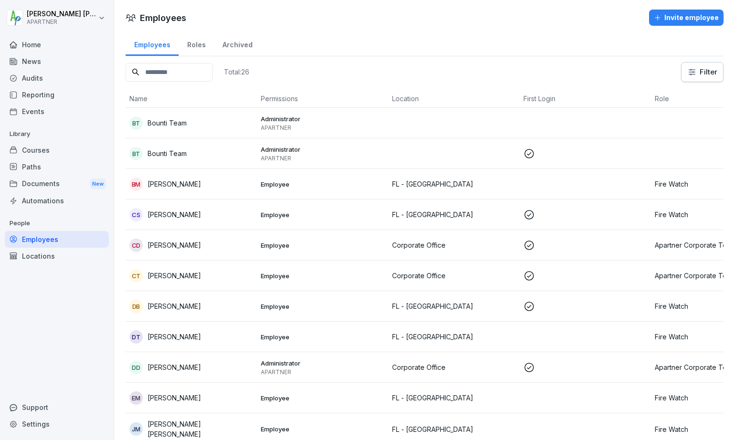
scroll to position [0, 0]
click at [335, 181] on p "Employee" at bounding box center [323, 184] width 124 height 9
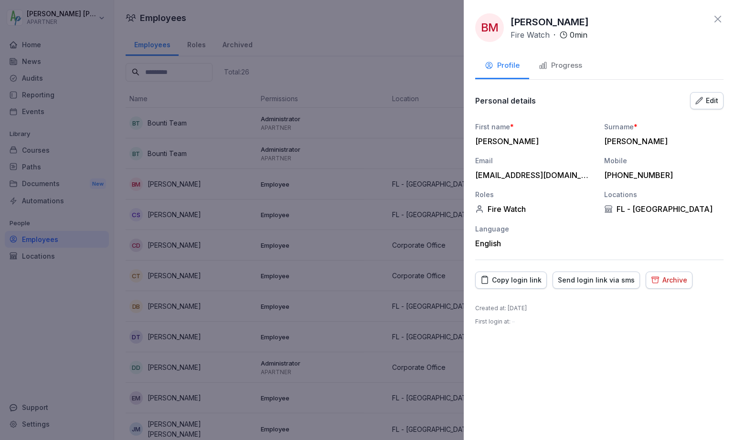
click at [718, 20] on icon at bounding box center [718, 19] width 7 height 7
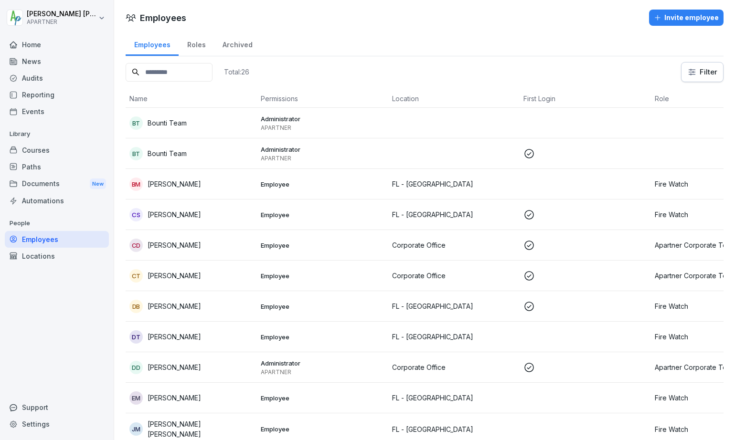
scroll to position [2, 0]
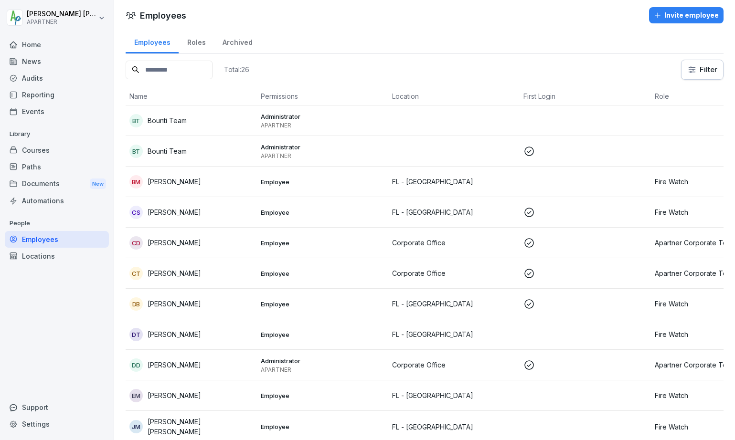
click at [543, 94] on th "First Login" at bounding box center [585, 96] width 131 height 18
click at [539, 101] on th "First Login" at bounding box center [585, 96] width 131 height 18
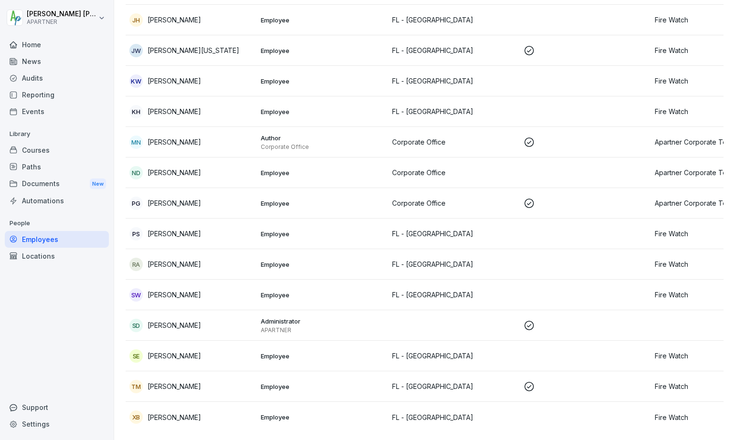
scroll to position [484, 0]
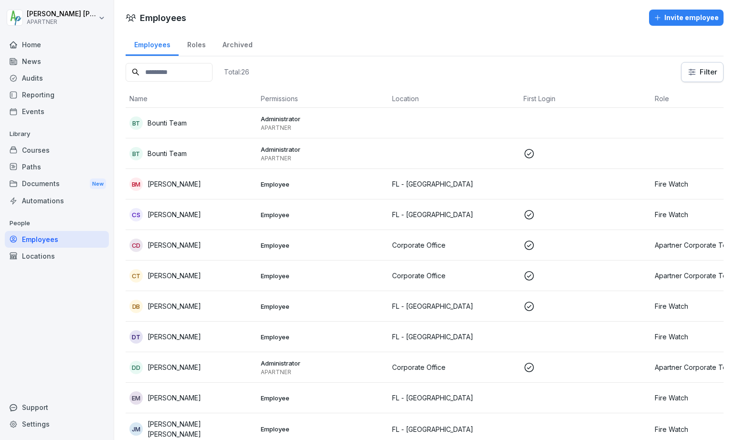
click at [544, 97] on th "First Login" at bounding box center [585, 99] width 131 height 18
click at [434, 184] on p "FL - [GEOGRAPHIC_DATA]" at bounding box center [454, 184] width 124 height 10
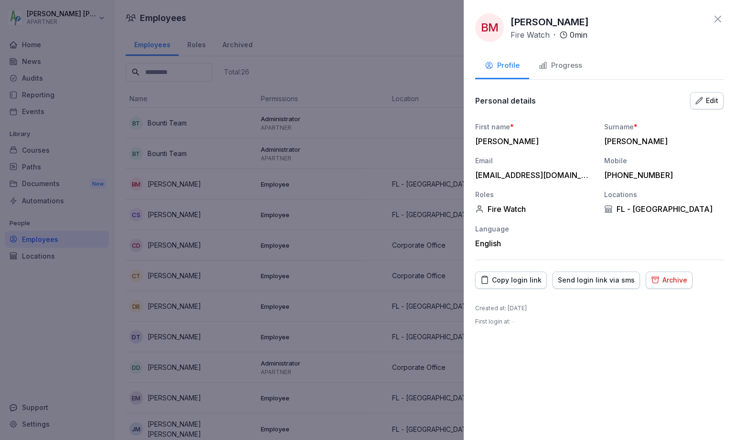
click at [704, 100] on div "Edit" at bounding box center [706, 101] width 23 height 11
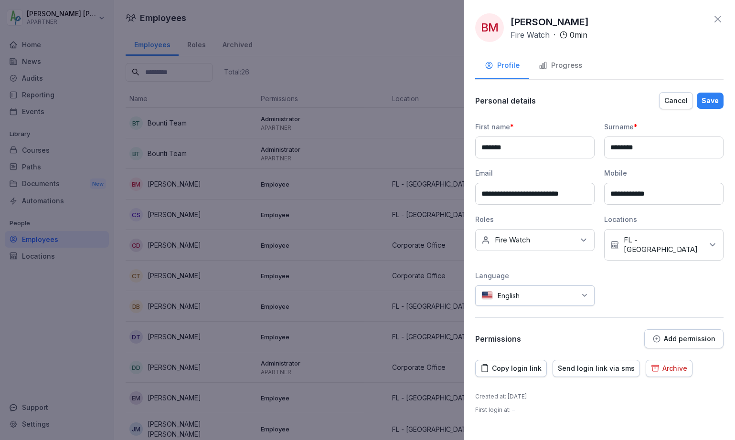
click at [676, 335] on p "Add permission" at bounding box center [690, 339] width 52 height 8
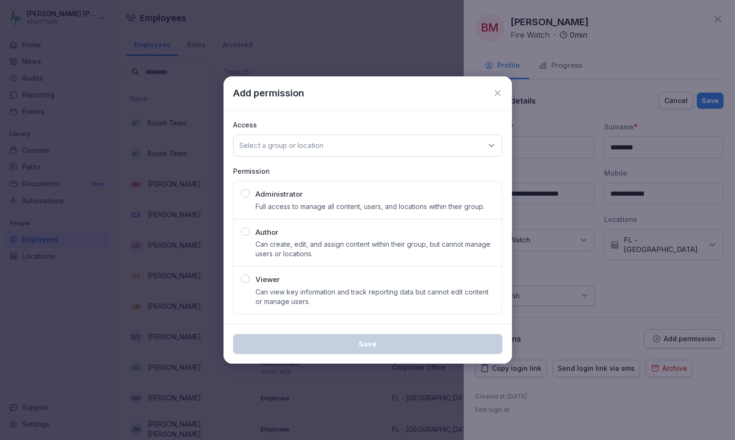
click at [491, 144] on icon at bounding box center [492, 146] width 10 height 10
click at [498, 94] on icon at bounding box center [498, 93] width 6 height 6
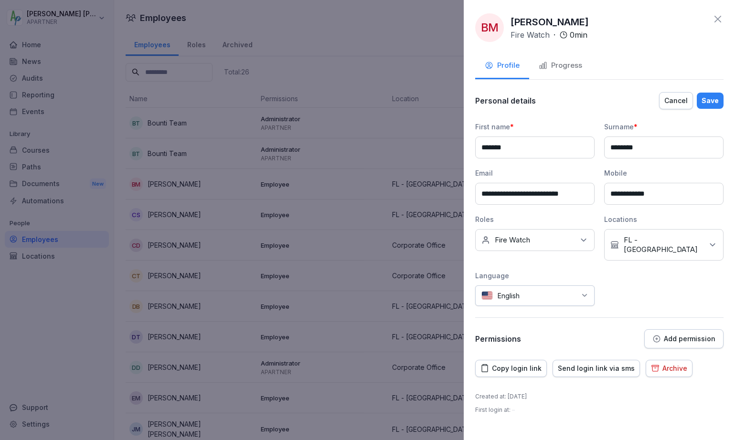
click at [714, 17] on icon at bounding box center [717, 18] width 11 height 11
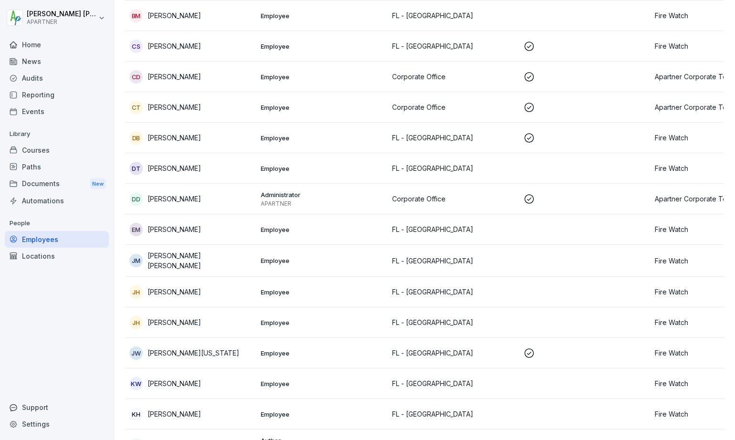
scroll to position [170, 0]
click at [189, 348] on p "[PERSON_NAME][US_STATE]" at bounding box center [194, 352] width 92 height 10
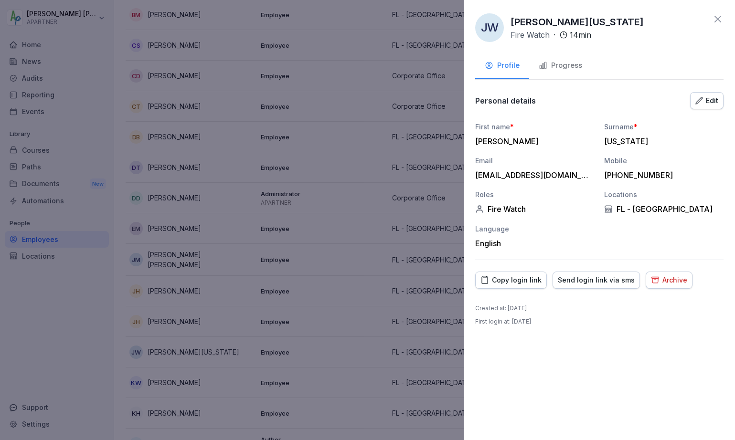
click at [701, 100] on icon "button" at bounding box center [699, 100] width 7 height 7
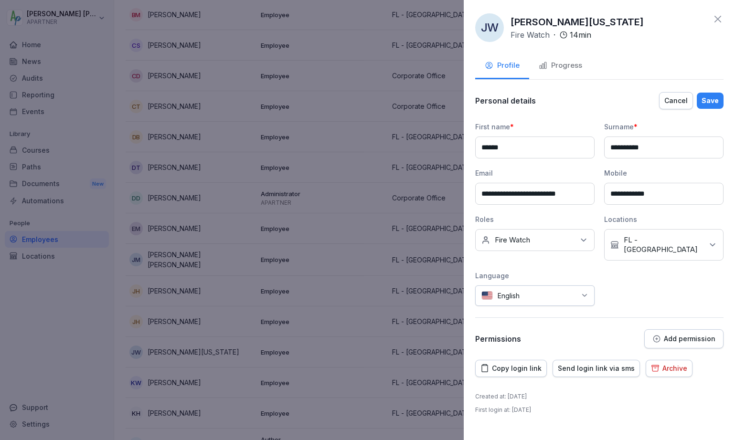
click at [679, 335] on button "Add permission" at bounding box center [683, 339] width 79 height 19
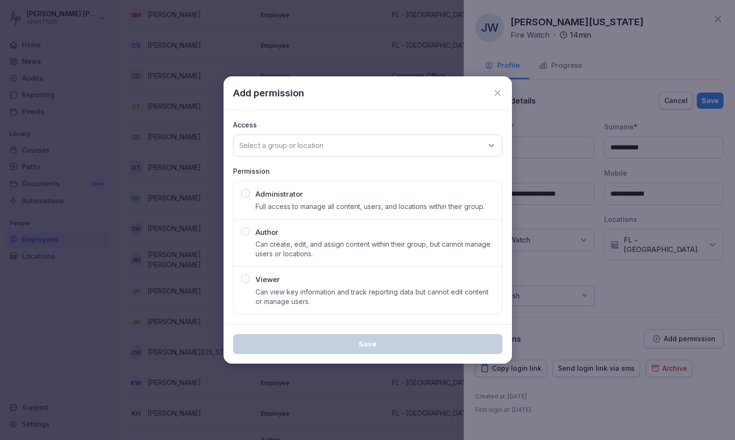
click at [498, 93] on icon at bounding box center [498, 93] width 6 height 6
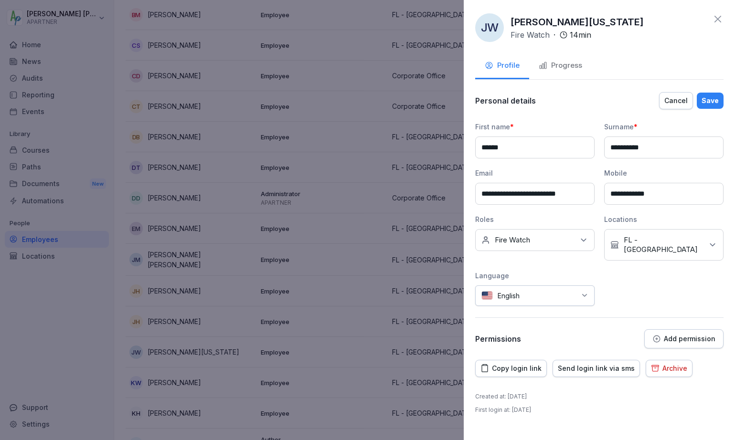
click at [344, 136] on div at bounding box center [367, 220] width 735 height 440
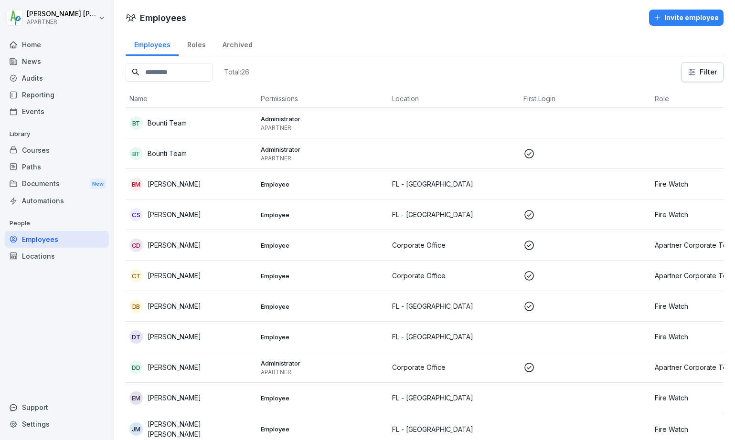
scroll to position [0, 0]
click at [291, 218] on p "Employee" at bounding box center [323, 215] width 124 height 9
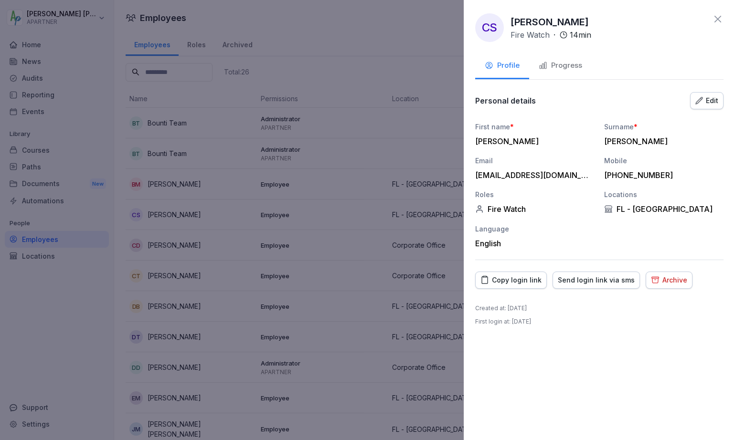
click at [704, 103] on div "Edit" at bounding box center [706, 101] width 23 height 11
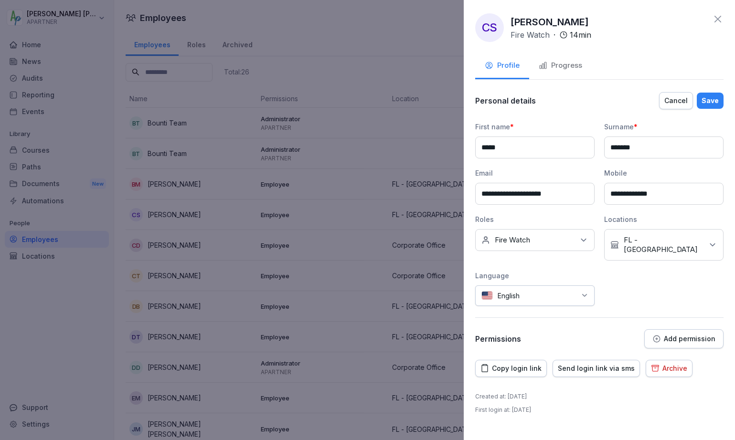
click at [672, 335] on p "Add permission" at bounding box center [690, 339] width 52 height 8
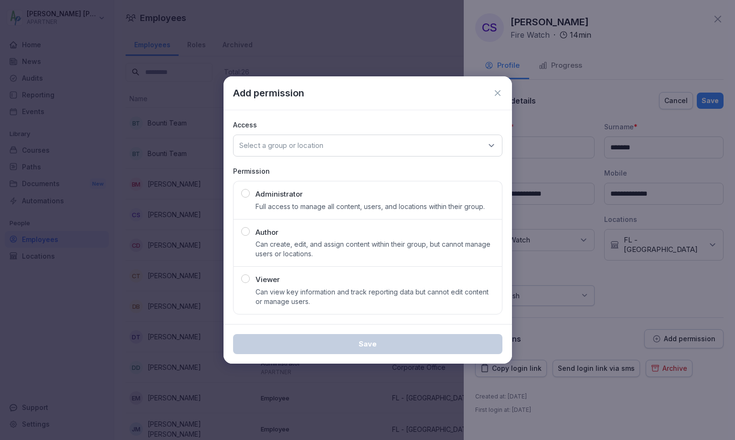
click at [495, 94] on icon at bounding box center [498, 93] width 10 height 10
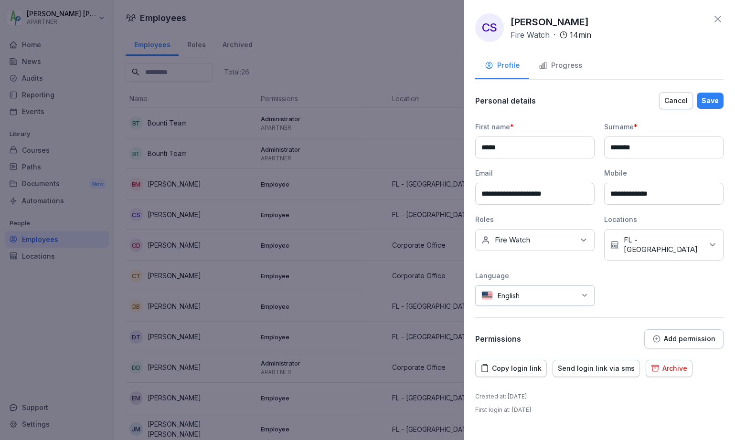
click at [715, 23] on icon at bounding box center [717, 18] width 11 height 11
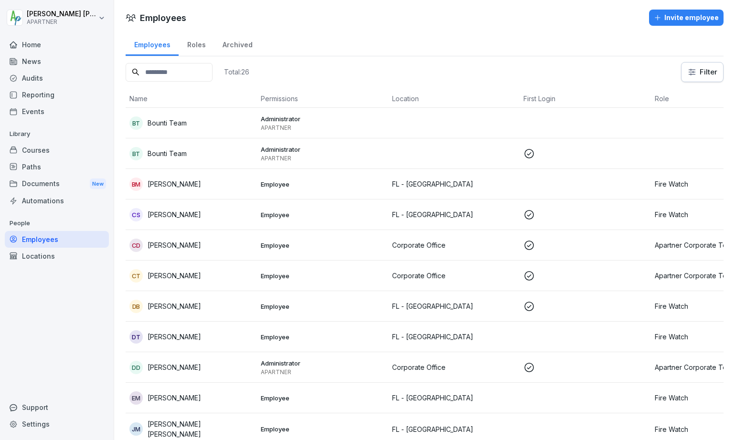
click at [311, 278] on p "Employee" at bounding box center [323, 276] width 124 height 9
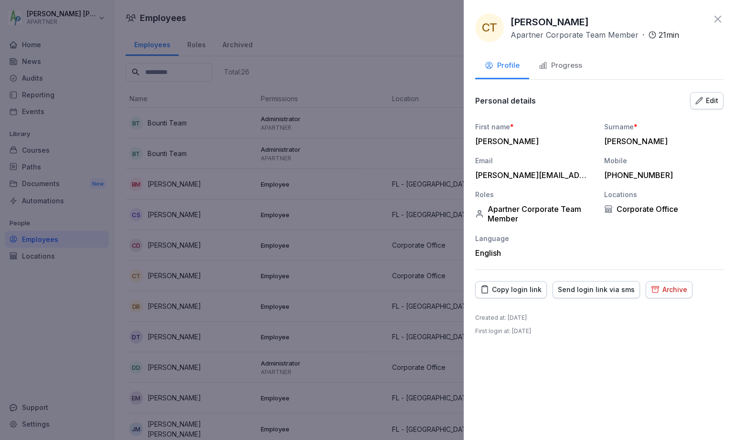
click at [715, 98] on div "Edit" at bounding box center [706, 101] width 23 height 11
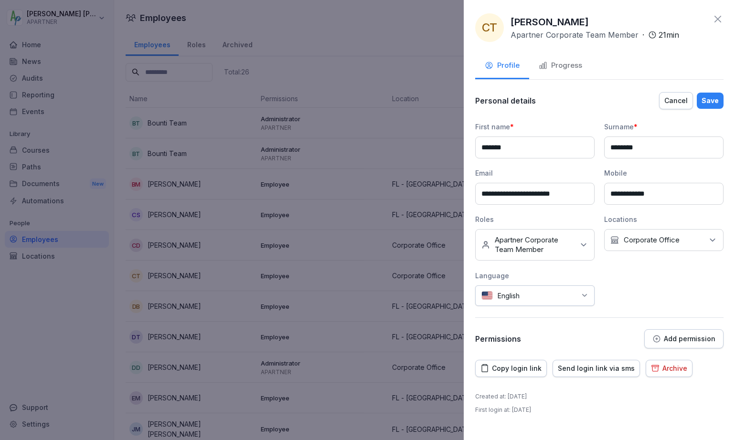
click at [687, 337] on p "Add permission" at bounding box center [690, 339] width 52 height 8
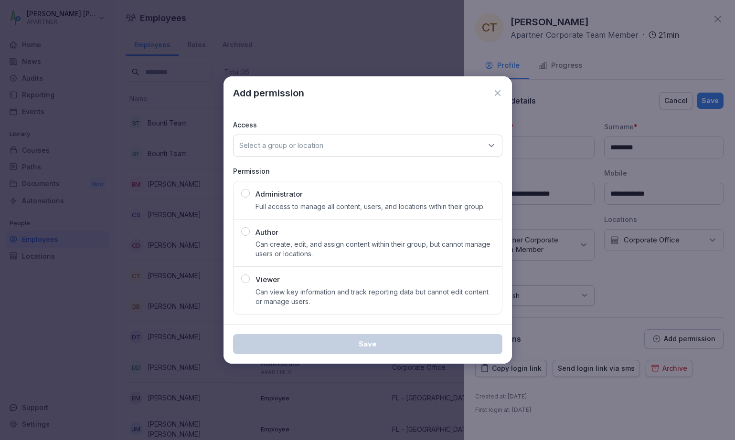
click at [501, 91] on icon at bounding box center [498, 93] width 10 height 10
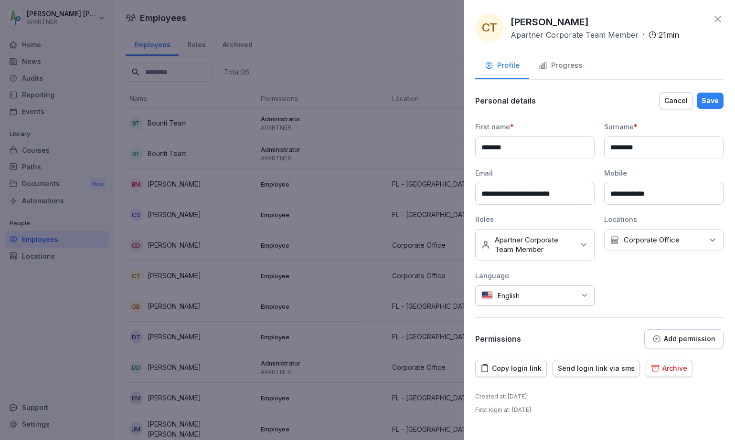
click at [715, 17] on icon at bounding box center [717, 18] width 11 height 11
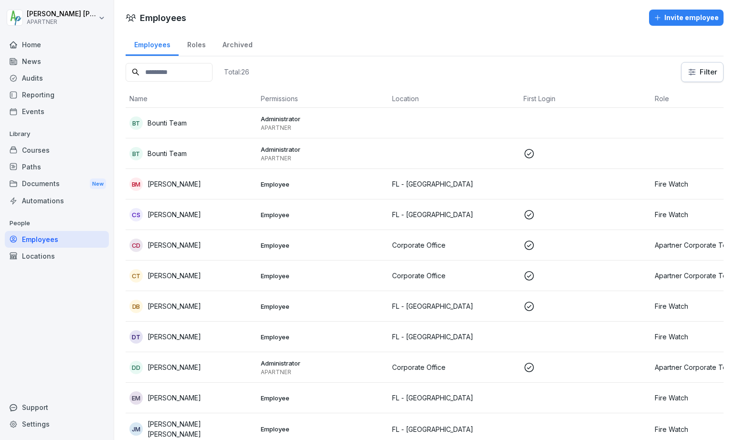
click at [230, 359] on td "DD Donald Dehne" at bounding box center [191, 367] width 131 height 31
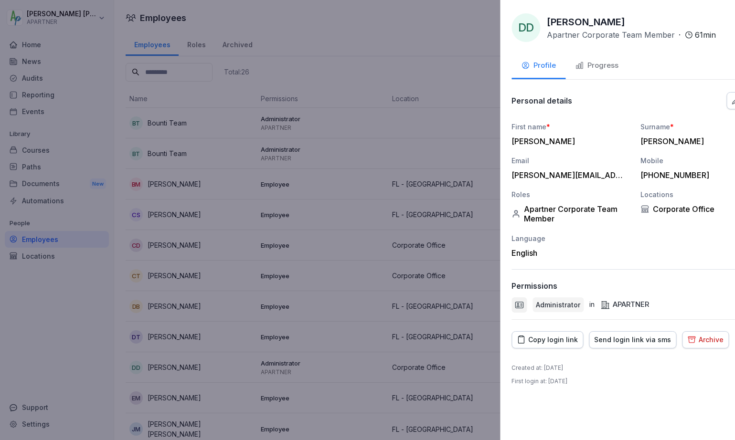
click at [230, 359] on div at bounding box center [367, 220] width 735 height 440
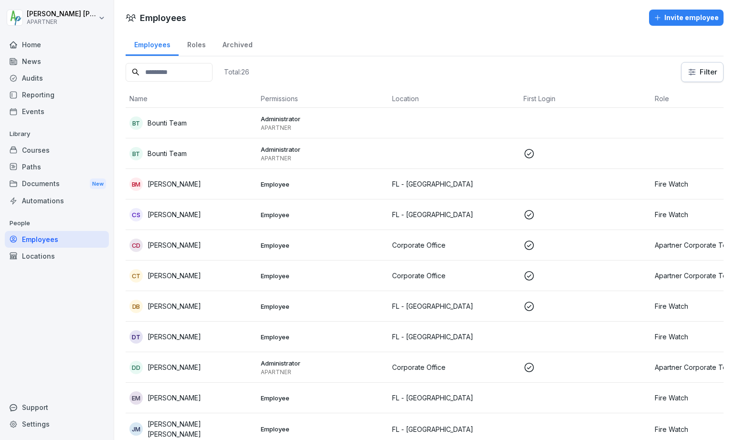
click at [282, 183] on p "Employee" at bounding box center [323, 184] width 124 height 9
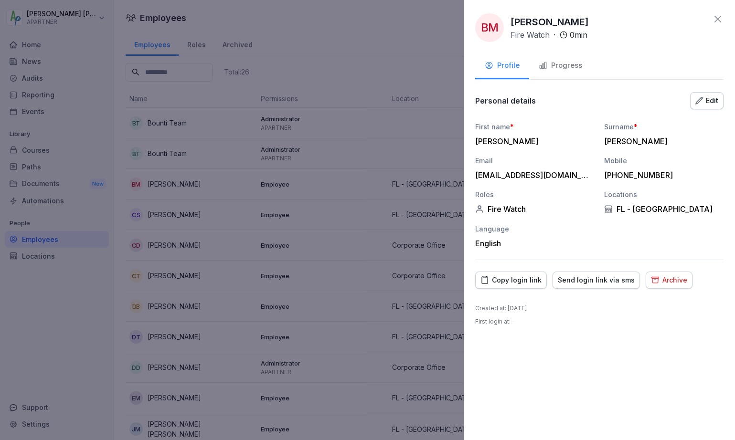
click at [708, 102] on div "Edit" at bounding box center [706, 101] width 23 height 11
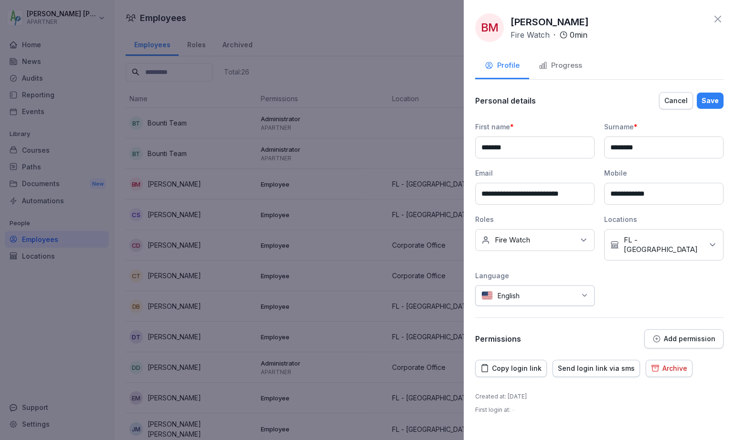
click at [703, 335] on p "Add permission" at bounding box center [690, 339] width 52 height 8
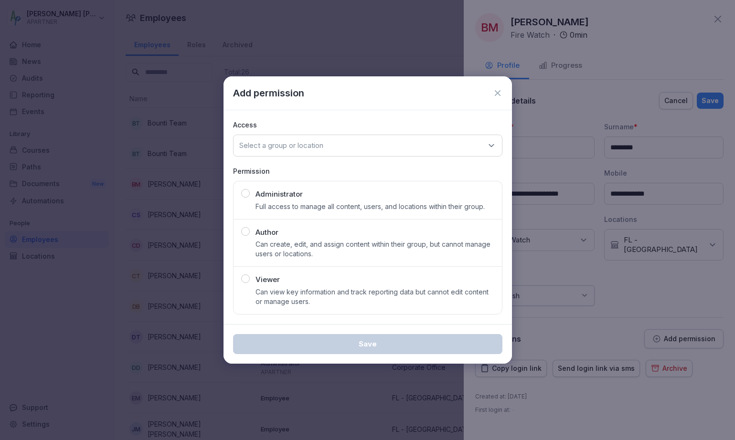
click at [491, 147] on icon at bounding box center [491, 146] width 5 height 2
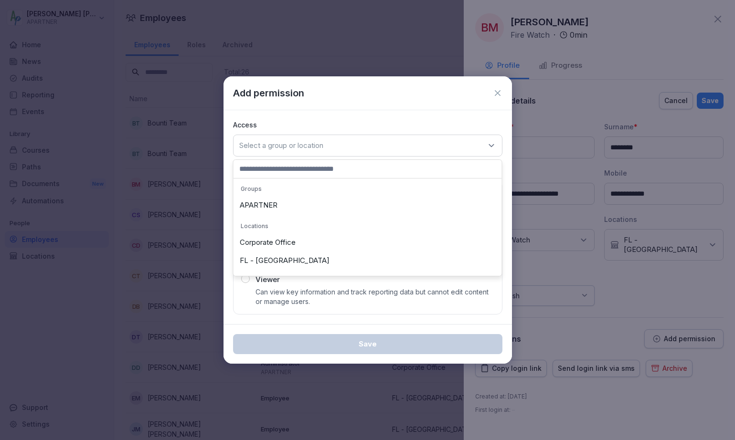
click at [282, 258] on div "FL - [GEOGRAPHIC_DATA]" at bounding box center [368, 261] width 264 height 18
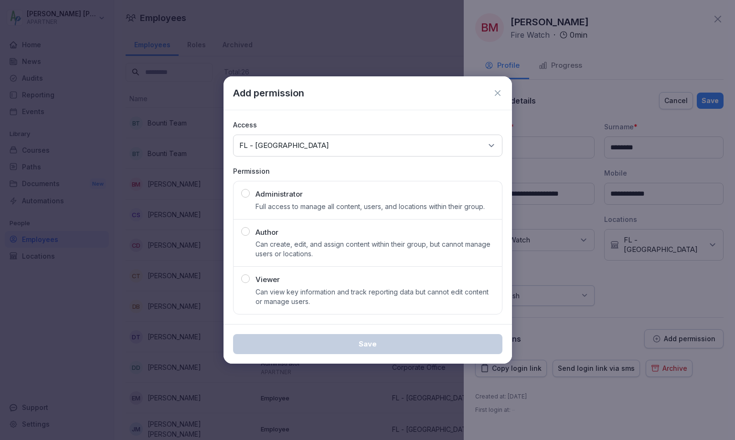
click at [492, 144] on icon at bounding box center [492, 146] width 10 height 10
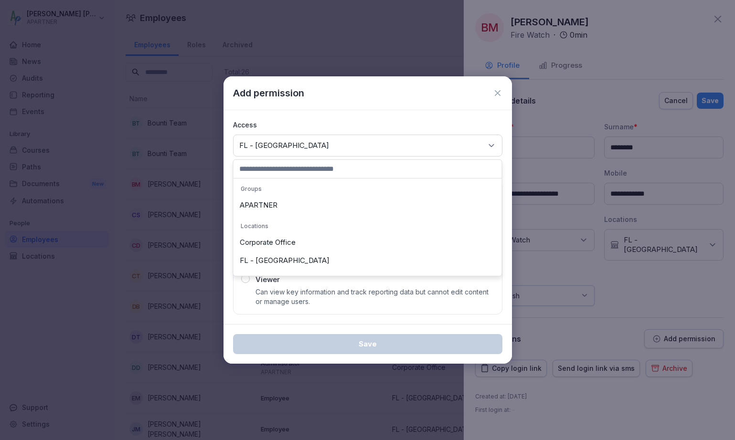
click at [285, 242] on div "Corporate Office" at bounding box center [368, 243] width 264 height 18
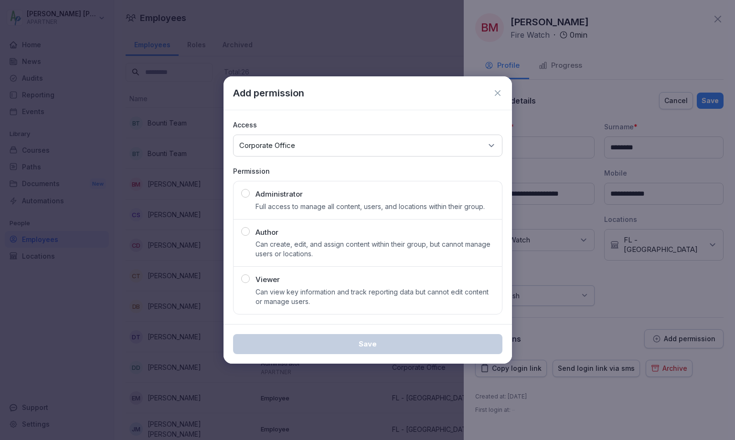
click at [498, 140] on div "Select a group or location Corporate Office" at bounding box center [367, 146] width 269 height 22
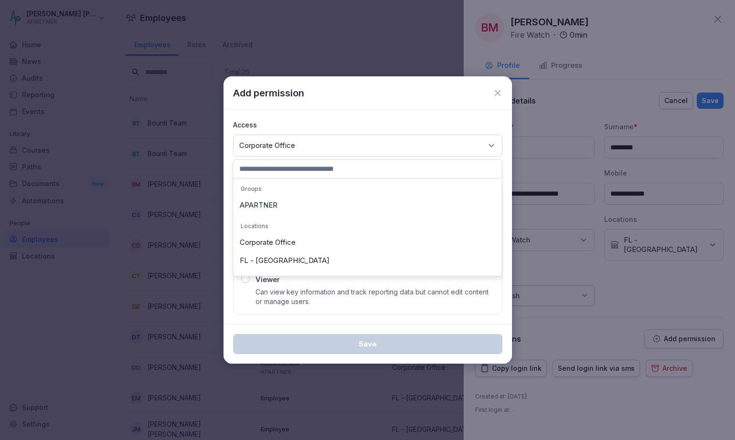
click at [273, 204] on div "APARTNER" at bounding box center [368, 205] width 264 height 18
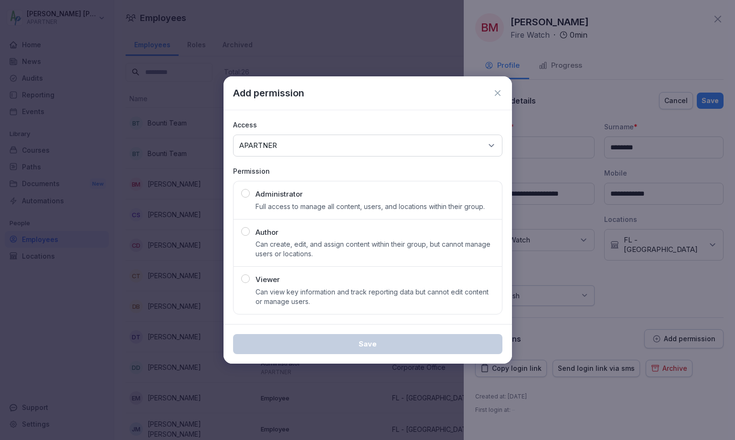
click at [498, 94] on icon at bounding box center [498, 93] width 6 height 6
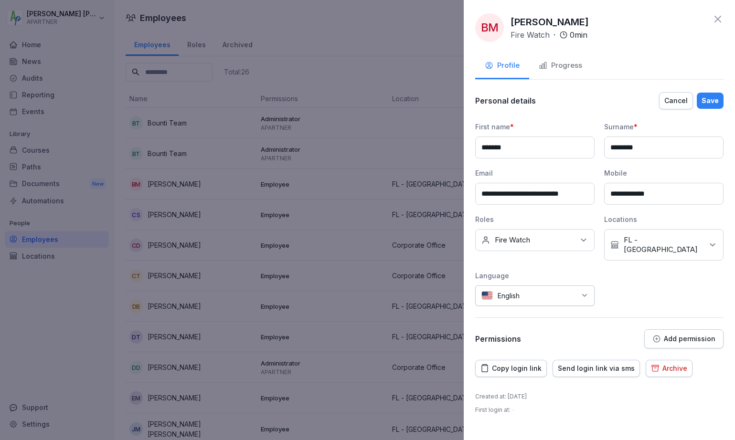
click at [402, 176] on div at bounding box center [367, 220] width 735 height 440
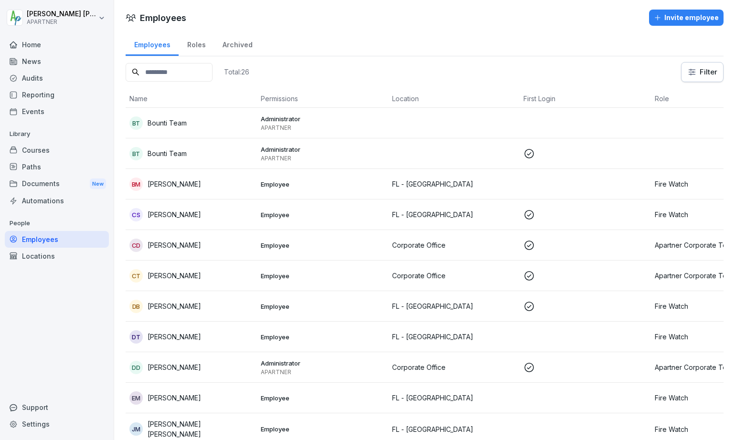
click at [355, 175] on td "Employee" at bounding box center [322, 184] width 131 height 31
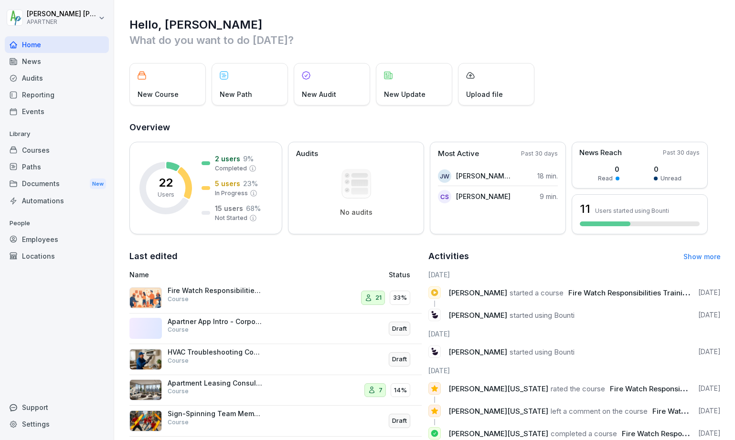
click at [38, 238] on div "Employees" at bounding box center [57, 239] width 104 height 17
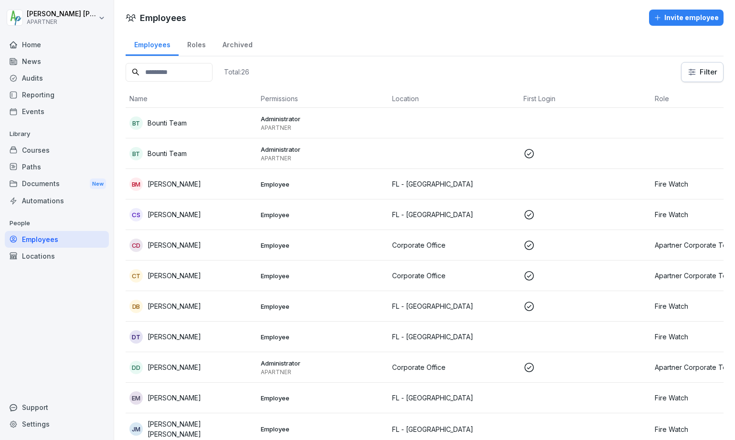
click at [676, 19] on div "Invite employee" at bounding box center [686, 17] width 65 height 11
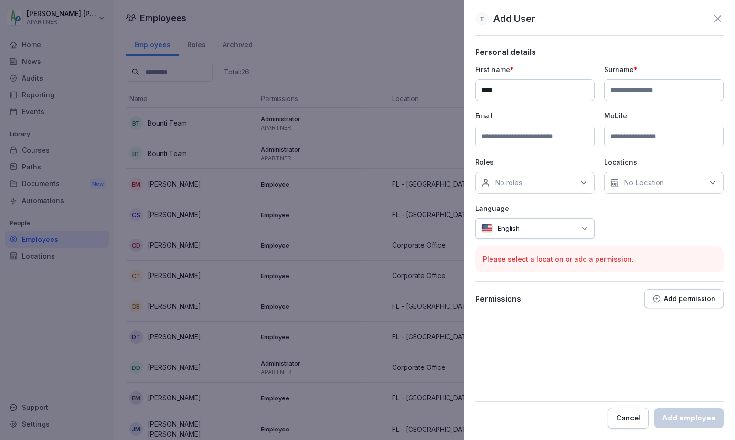
type input "****"
click at [628, 86] on input "********" at bounding box center [663, 90] width 119 height 22
type input "********"
type input "**********"
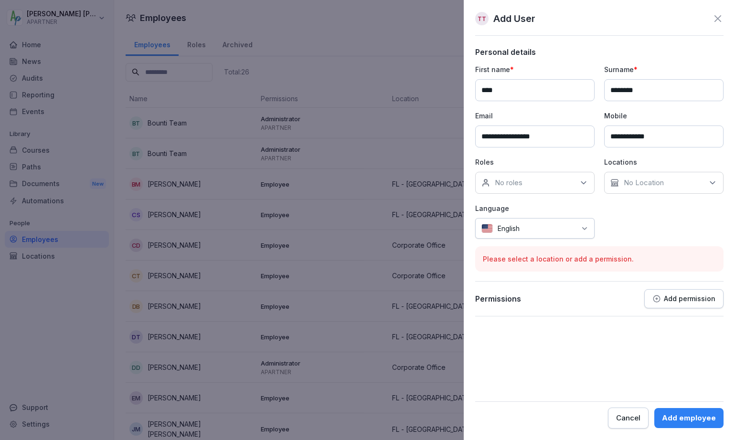
click at [554, 184] on div "No roles" at bounding box center [534, 183] width 119 height 22
click at [533, 257] on div "Fire Watch" at bounding box center [537, 254] width 118 height 18
click at [657, 177] on div "No Location" at bounding box center [663, 183] width 119 height 22
click at [647, 243] on label "FL - Jacksonville" at bounding box center [669, 245] width 90 height 9
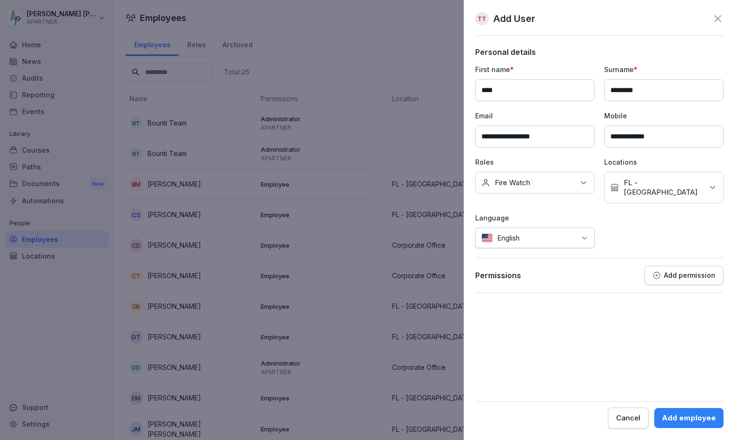
click at [619, 285] on form "**********" at bounding box center [599, 238] width 248 height 382
click at [684, 415] on div "Add employee" at bounding box center [689, 418] width 54 height 11
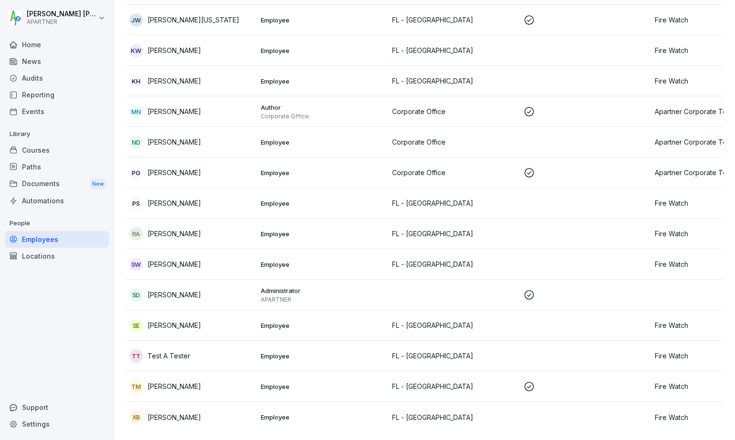
scroll to position [515, 0]
click at [424, 351] on p "FL - Jacksonville" at bounding box center [454, 356] width 124 height 10
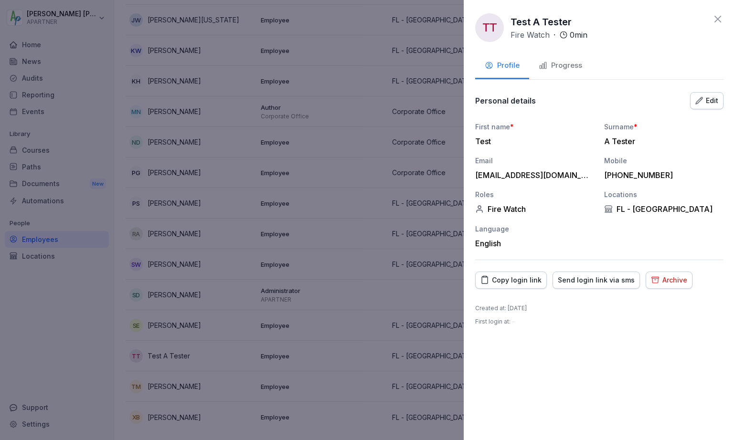
click at [596, 280] on div "Send login link via sms" at bounding box center [596, 280] width 77 height 11
click at [705, 102] on div "Edit" at bounding box center [706, 101] width 23 height 11
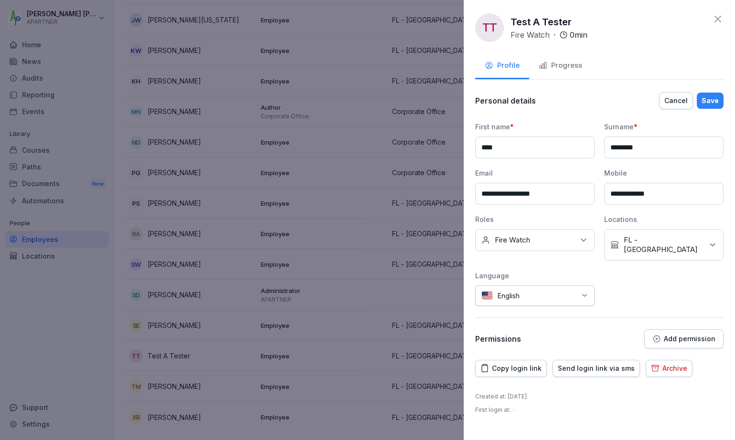
click at [675, 335] on p "Add permission" at bounding box center [690, 339] width 52 height 8
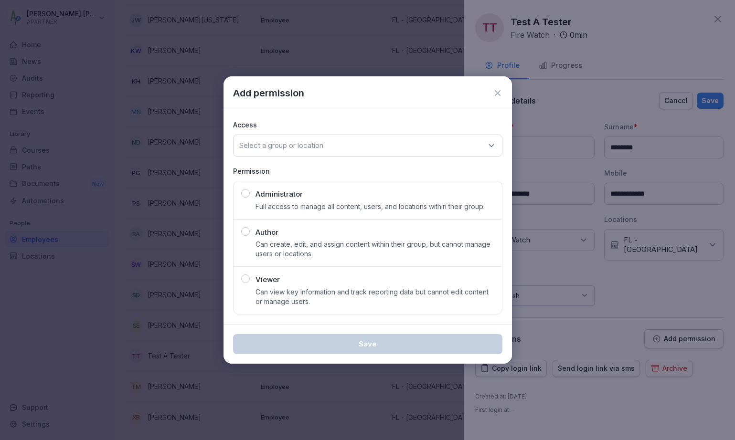
click at [414, 145] on div "Select a group or location" at bounding box center [367, 146] width 269 height 22
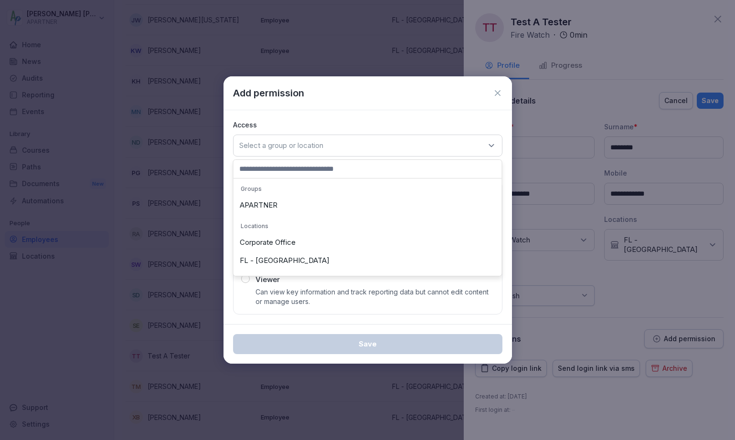
click at [267, 265] on div "FL - Jacksonville" at bounding box center [368, 261] width 264 height 18
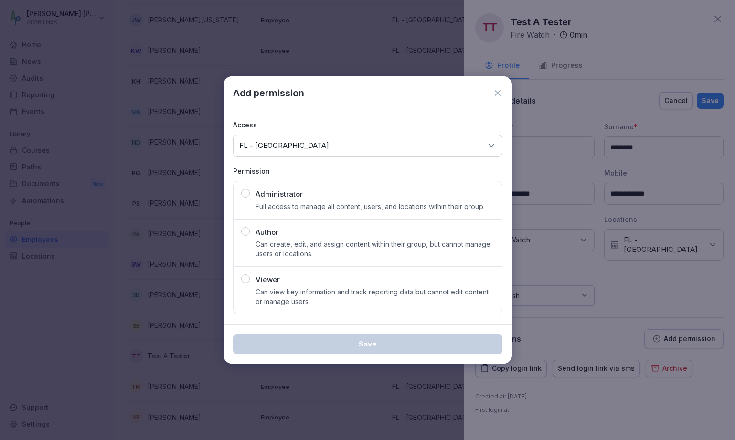
click at [495, 147] on icon at bounding box center [492, 146] width 10 height 10
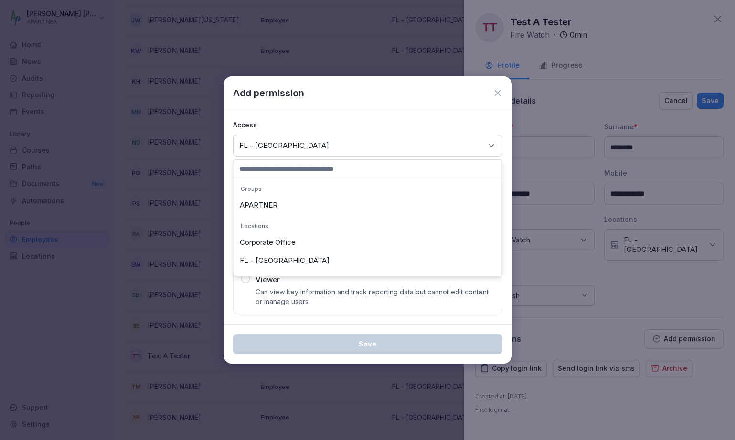
click at [422, 140] on div "Select a group or location FL - Jacksonville" at bounding box center [367, 146] width 269 height 22
click at [254, 206] on div "APARTNER" at bounding box center [368, 205] width 264 height 18
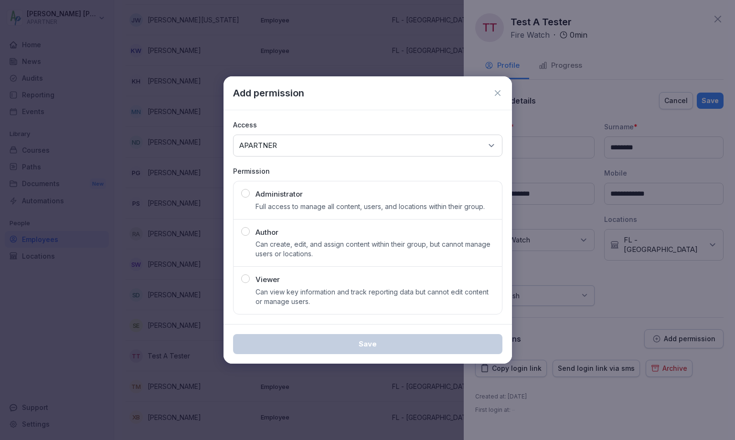
click at [498, 96] on icon at bounding box center [498, 93] width 10 height 10
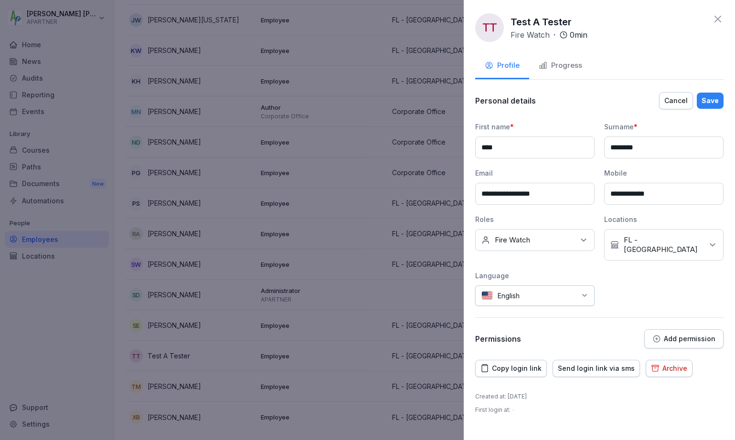
click at [720, 20] on icon at bounding box center [717, 18] width 11 height 11
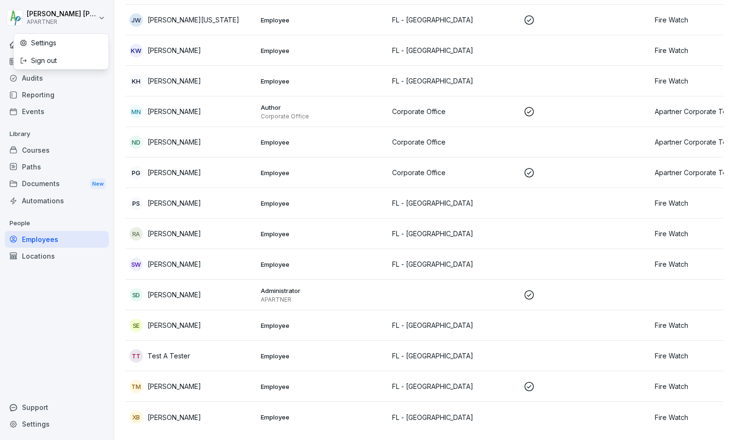
click at [100, 17] on html "Donald Dehne APARTNER Home News Audits Reporting Events Library Courses Paths D…" at bounding box center [367, 220] width 735 height 440
click at [58, 41] on div "Settings" at bounding box center [61, 43] width 95 height 18
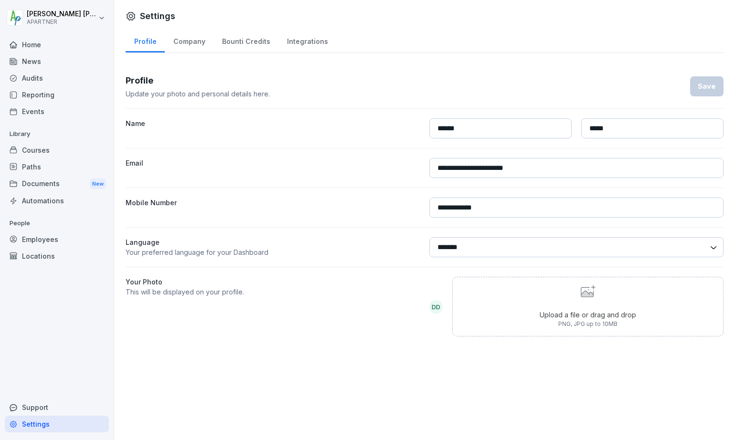
click at [184, 44] on div "Company" at bounding box center [189, 40] width 49 height 24
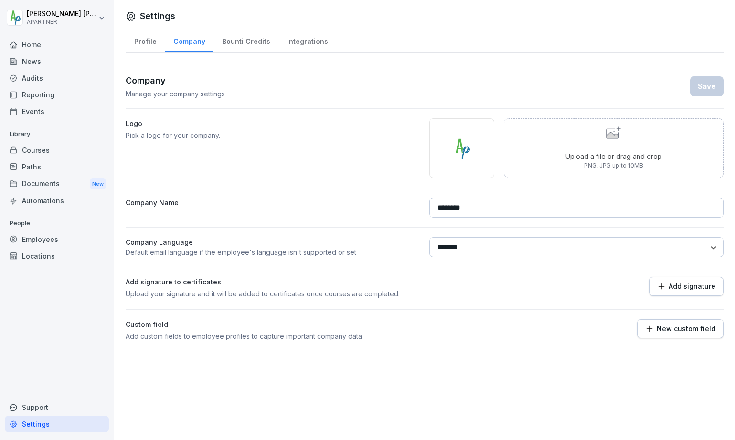
click at [48, 57] on div "News" at bounding box center [57, 61] width 104 height 17
click at [87, 24] on html "Donald Dehne APARTNER Home News Audits Reporting Events Library Courses Paths D…" at bounding box center [367, 220] width 735 height 440
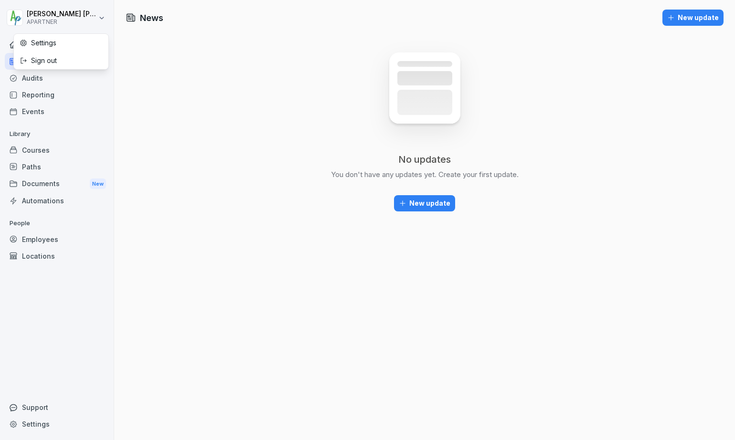
click at [64, 40] on div "Settings" at bounding box center [61, 43] width 95 height 18
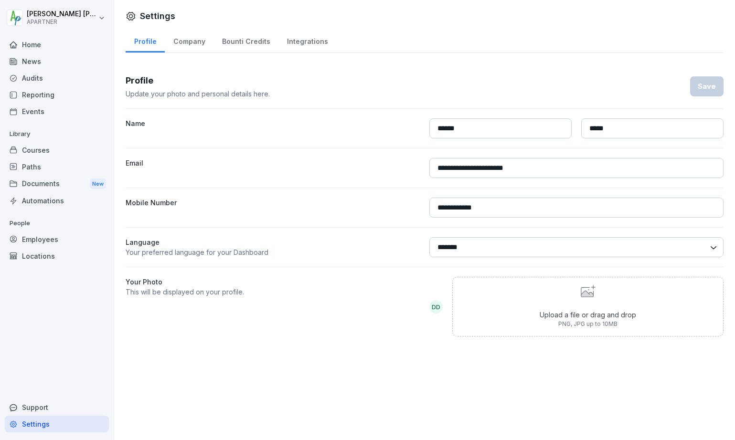
click at [41, 150] on div "Courses" at bounding box center [57, 150] width 104 height 17
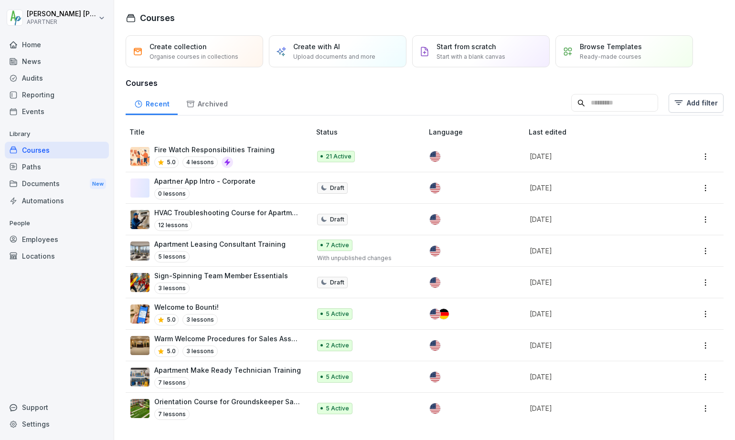
click at [693, 156] on html "Donald Dehne APARTNER Home News Audits Reporting Events Library Courses Paths D…" at bounding box center [367, 220] width 735 height 440
click at [538, 155] on html "Donald Dehne APARTNER Home News Audits Reporting Events Library Courses Paths D…" at bounding box center [367, 220] width 735 height 440
click at [488, 159] on div at bounding box center [472, 156] width 84 height 11
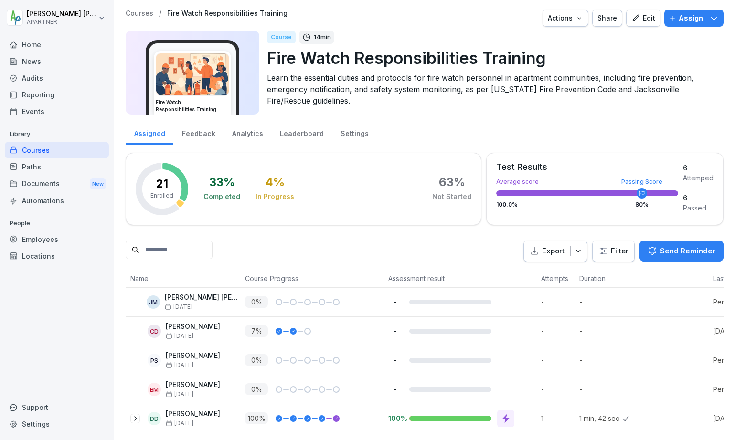
click at [687, 20] on p "Assign" at bounding box center [691, 18] width 24 height 11
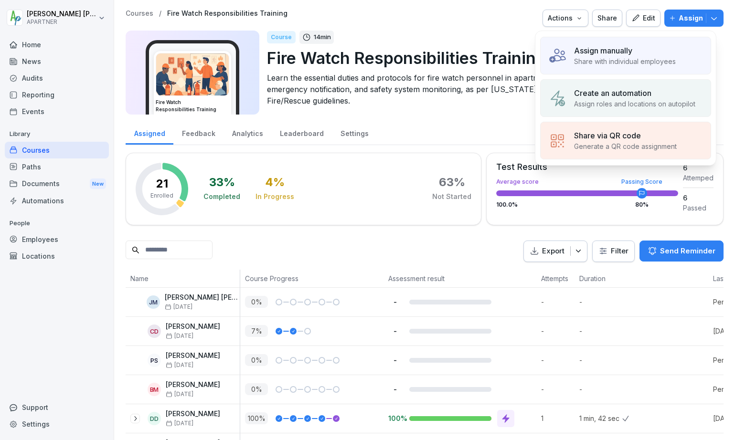
click at [643, 54] on div "Assign manually" at bounding box center [625, 50] width 102 height 11
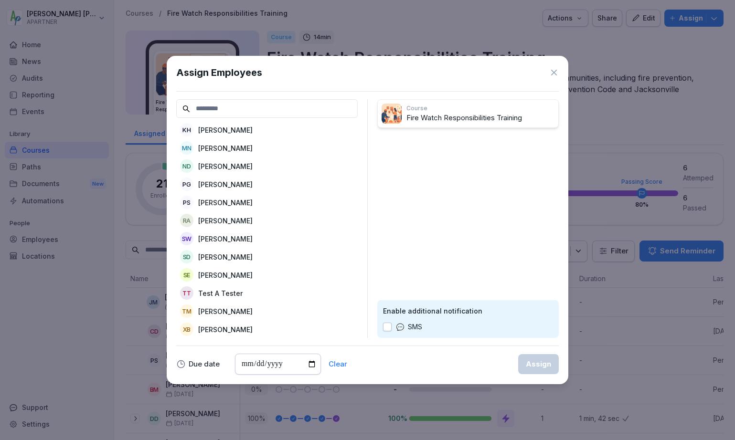
scroll to position [281, 0]
click at [248, 285] on div "TT Test A Tester" at bounding box center [266, 293] width 181 height 17
click at [388, 329] on button "button" at bounding box center [387, 327] width 9 height 9
click at [537, 367] on div "Assign" at bounding box center [538, 364] width 25 height 11
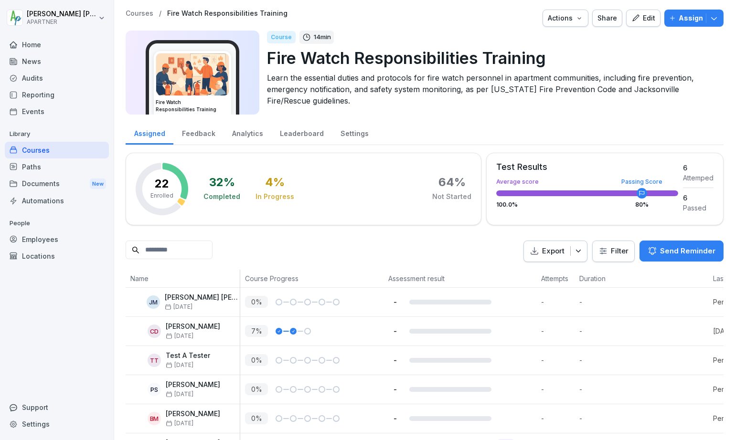
click at [50, 240] on div "Employees" at bounding box center [57, 239] width 104 height 17
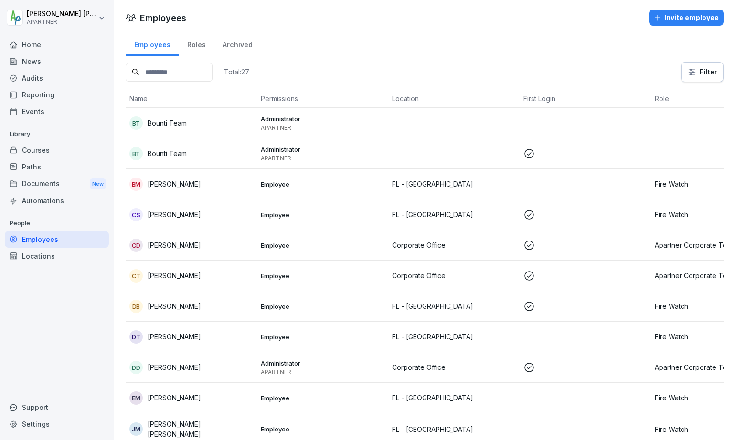
click at [32, 240] on div "Employees" at bounding box center [57, 239] width 104 height 17
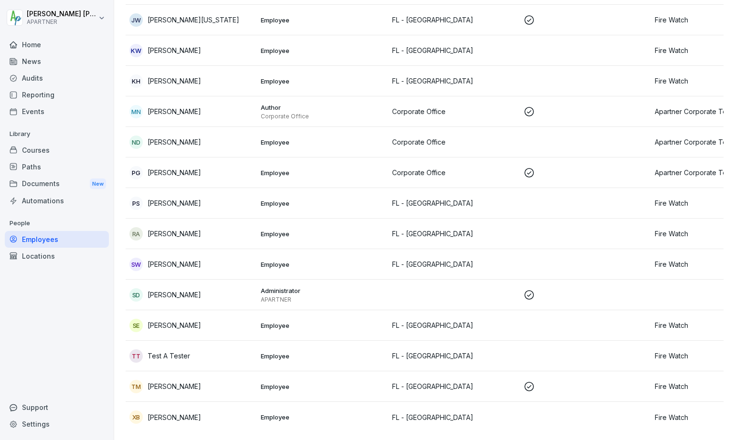
scroll to position [515, 0]
click at [571, 341] on td at bounding box center [585, 356] width 131 height 31
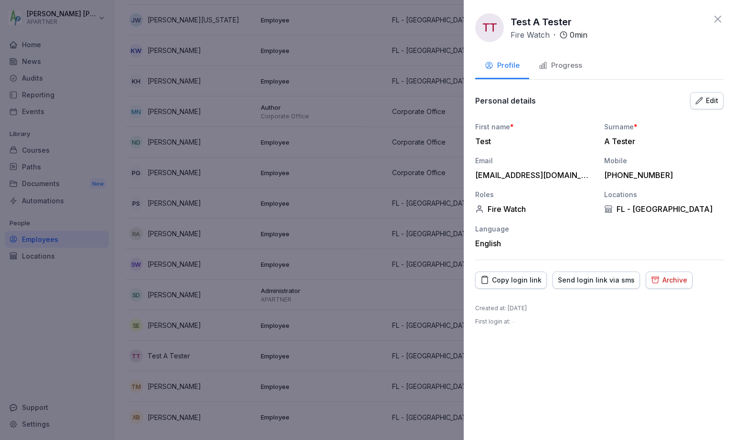
click at [714, 99] on div "Edit" at bounding box center [706, 101] width 23 height 11
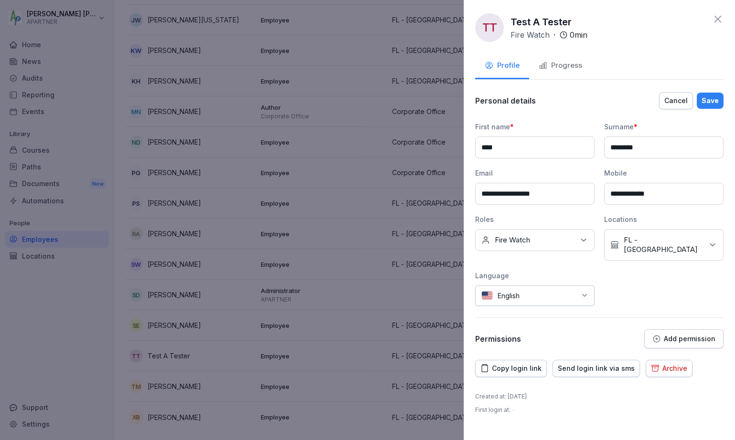
click at [666, 335] on p "Add permission" at bounding box center [690, 339] width 52 height 8
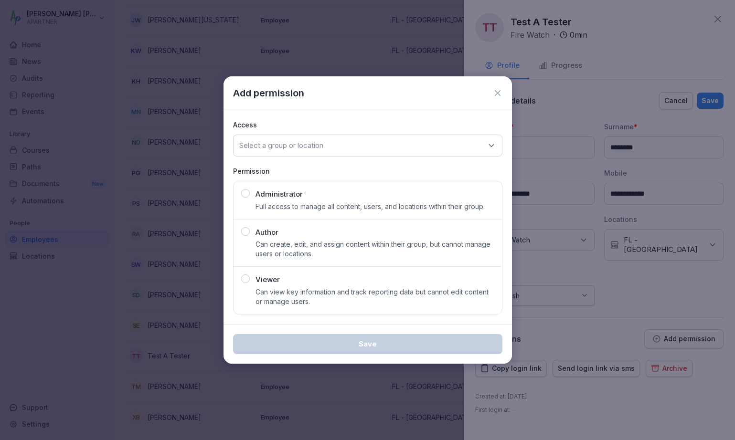
click at [247, 277] on div "button" at bounding box center [245, 279] width 9 height 9
click at [307, 139] on div "Select a group or location" at bounding box center [367, 146] width 269 height 22
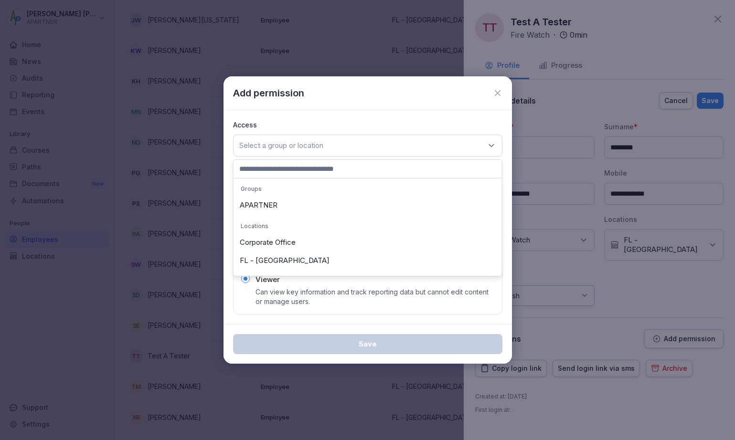
click at [271, 259] on div "FL - [GEOGRAPHIC_DATA]" at bounding box center [368, 261] width 264 height 18
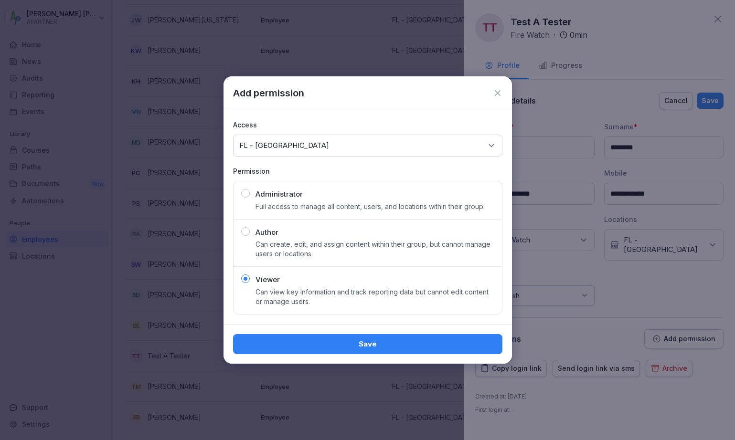
click at [248, 279] on div "button" at bounding box center [245, 279] width 9 height 9
click at [351, 141] on div "Select a group or location FL - Jacksonville" at bounding box center [367, 146] width 269 height 22
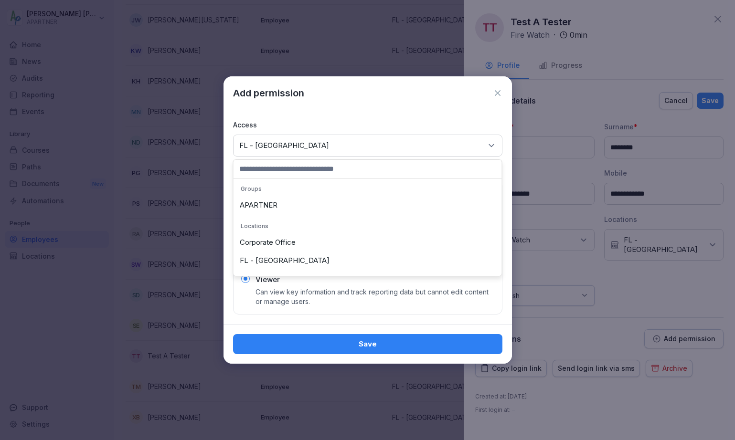
click at [274, 242] on div "Corporate Office" at bounding box center [368, 243] width 264 height 18
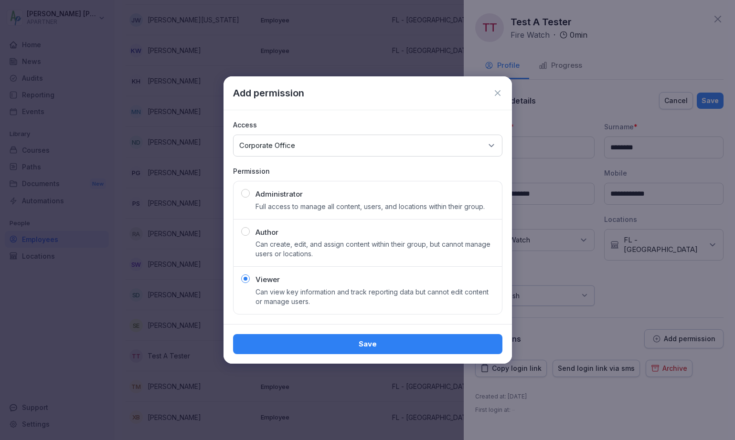
click at [289, 147] on p "Corporate Office" at bounding box center [267, 146] width 56 height 10
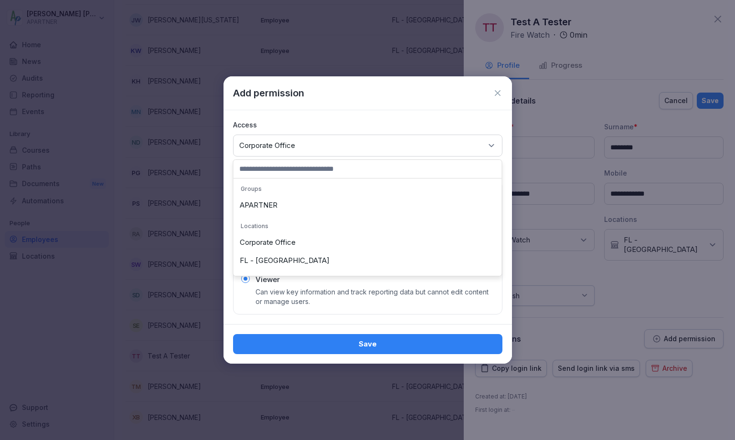
click at [265, 204] on div "APARTNER" at bounding box center [368, 205] width 264 height 18
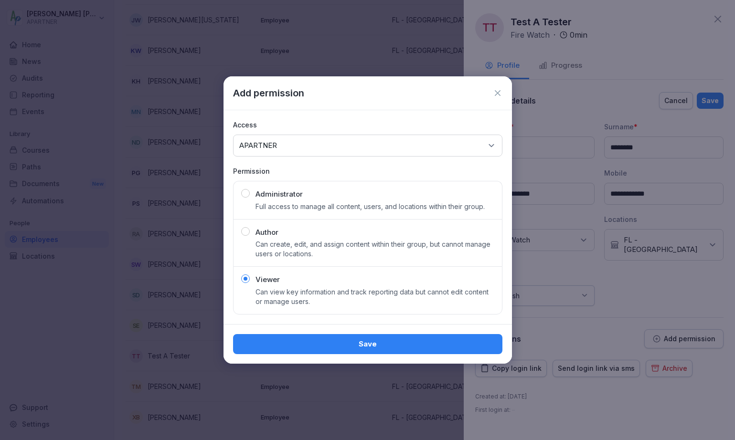
click at [498, 95] on icon at bounding box center [498, 93] width 10 height 10
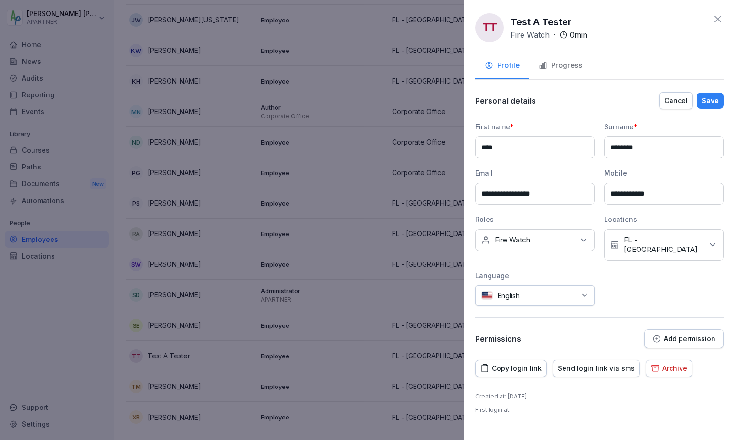
click at [565, 363] on div "Send login link via sms" at bounding box center [596, 368] width 77 height 11
click at [678, 335] on p "Add permission" at bounding box center [690, 339] width 52 height 8
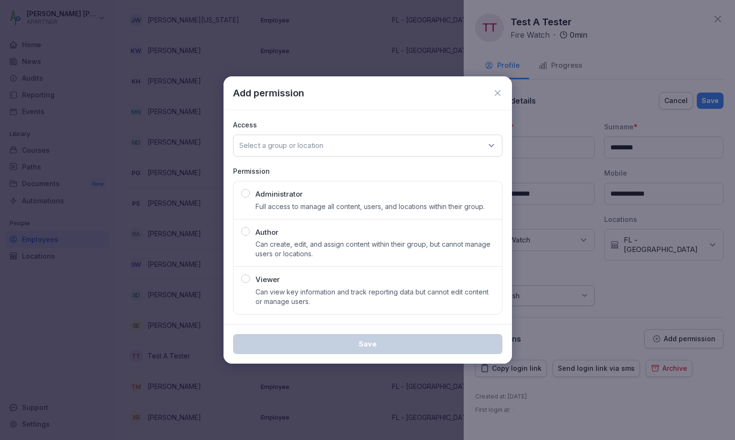
click at [245, 277] on div "button" at bounding box center [245, 279] width 9 height 9
click at [323, 150] on p "Select a group or location" at bounding box center [281, 146] width 84 height 10
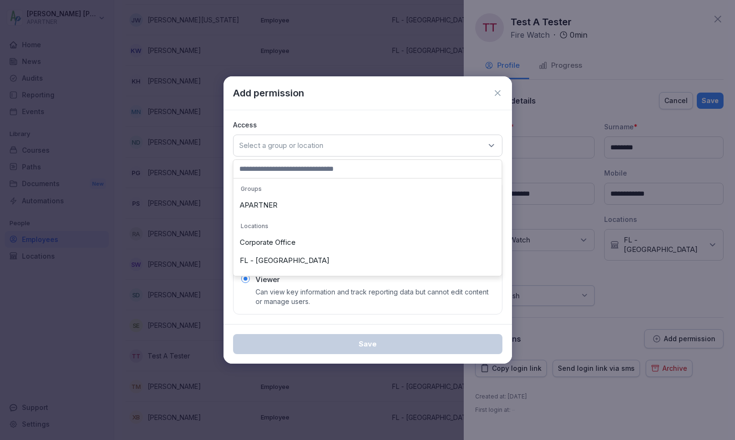
click at [273, 261] on div "FL - Jacksonville" at bounding box center [368, 261] width 264 height 18
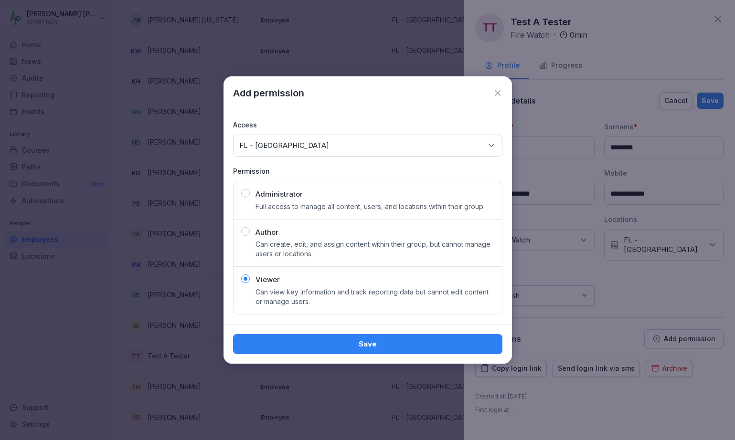
click at [303, 341] on div "Save" at bounding box center [368, 344] width 254 height 11
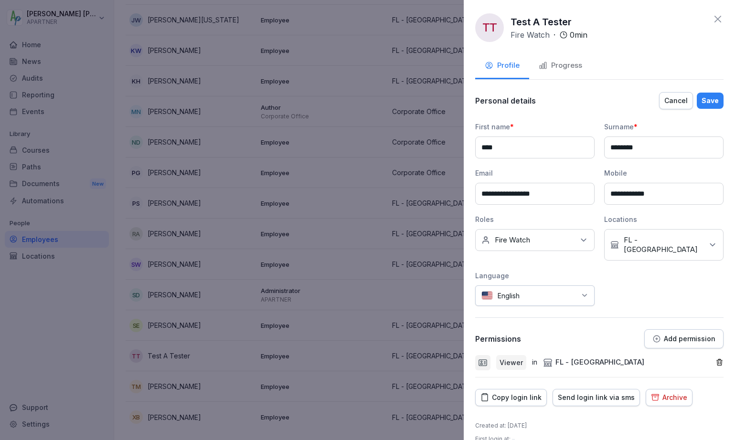
click at [576, 393] on div "Send login link via sms" at bounding box center [596, 398] width 77 height 11
click at [712, 19] on icon at bounding box center [717, 18] width 11 height 11
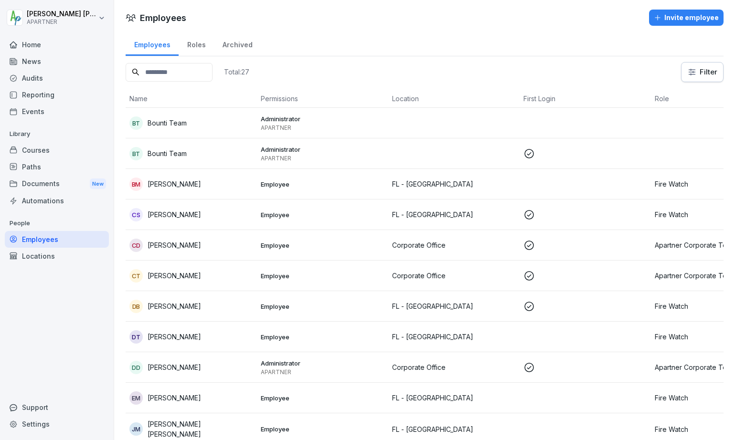
scroll to position [0, 0]
click at [42, 44] on div "Home" at bounding box center [57, 44] width 104 height 17
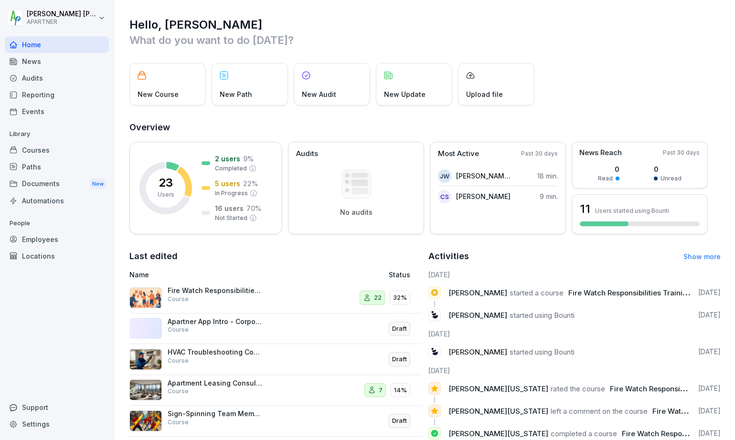
click at [45, 185] on div "Documents New" at bounding box center [57, 184] width 104 height 18
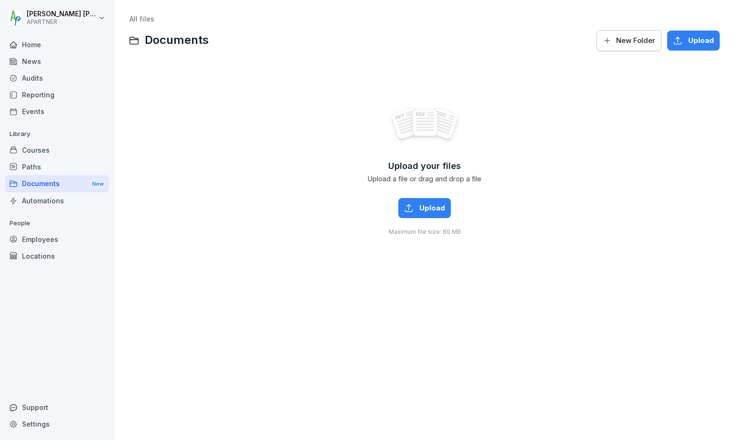
click at [46, 200] on div "Automations" at bounding box center [57, 200] width 104 height 17
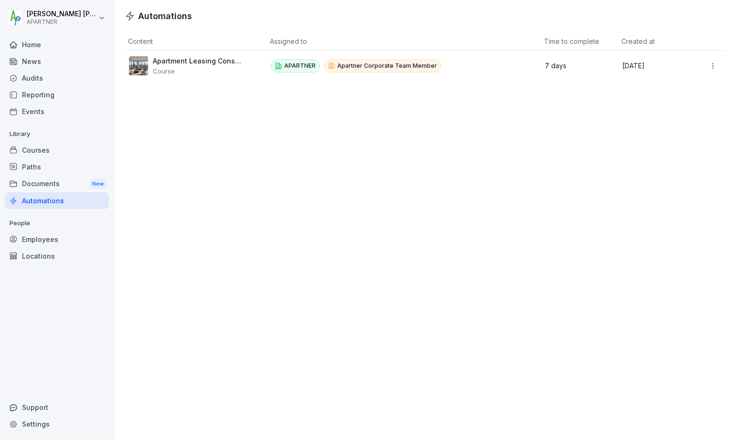
click at [44, 243] on div "Employees" at bounding box center [57, 239] width 104 height 17
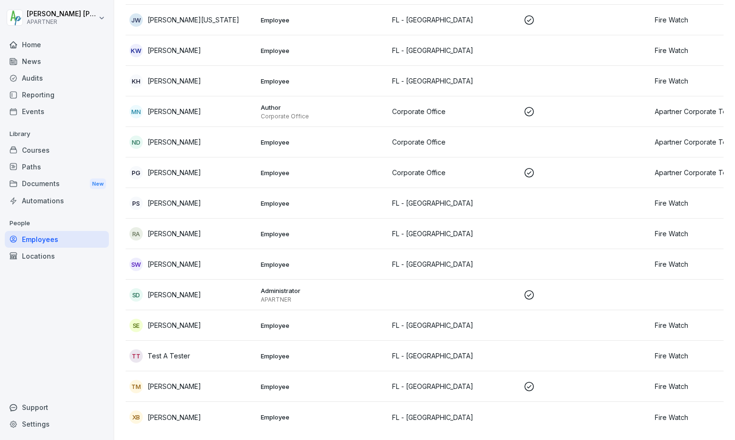
scroll to position [508, 0]
click at [259, 341] on td "Employee" at bounding box center [322, 356] width 131 height 31
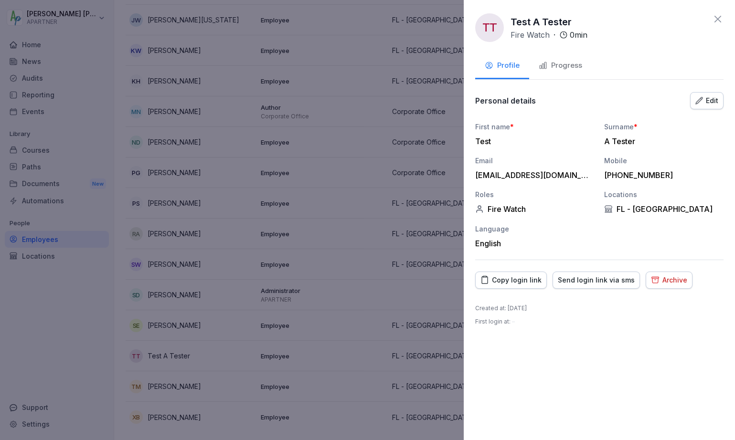
click at [533, 278] on div "Copy login link" at bounding box center [510, 280] width 61 height 11
click at [694, 179] on div "+19044160060" at bounding box center [661, 176] width 115 height 10
click at [718, 21] on icon at bounding box center [717, 18] width 11 height 11
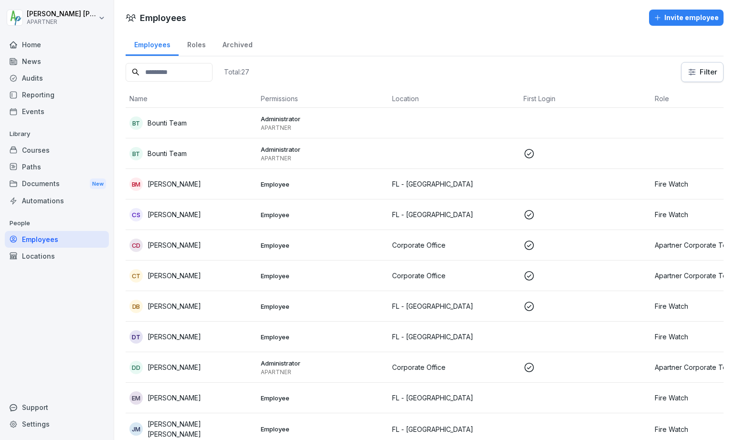
scroll to position [0, 0]
click at [199, 43] on div "Roles" at bounding box center [196, 44] width 35 height 24
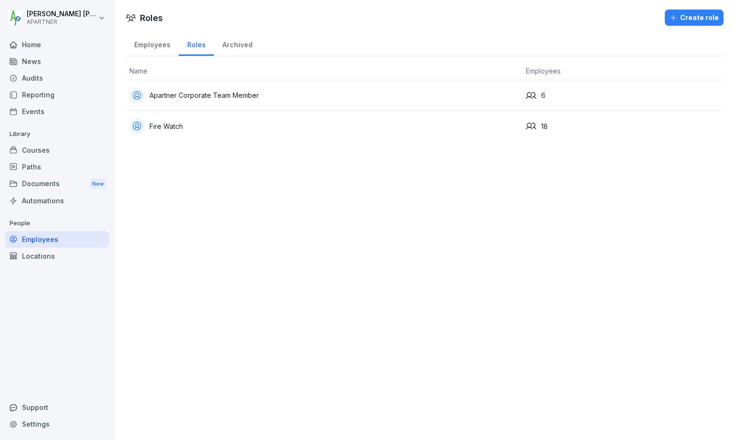
click at [239, 48] on div "Archived" at bounding box center [237, 44] width 47 height 24
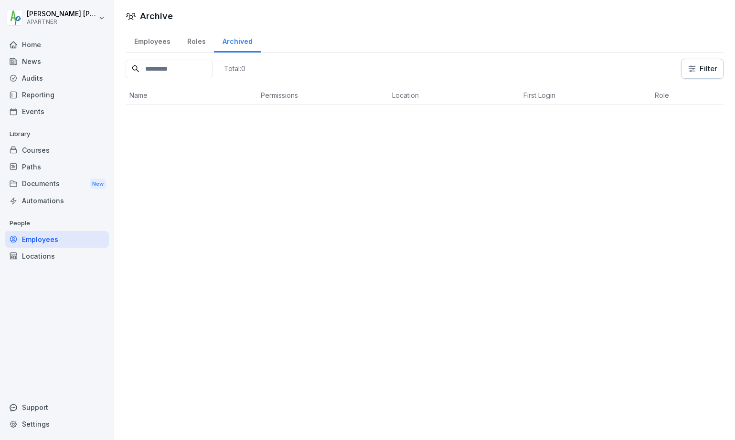
click at [155, 39] on div "Employees" at bounding box center [152, 40] width 53 height 24
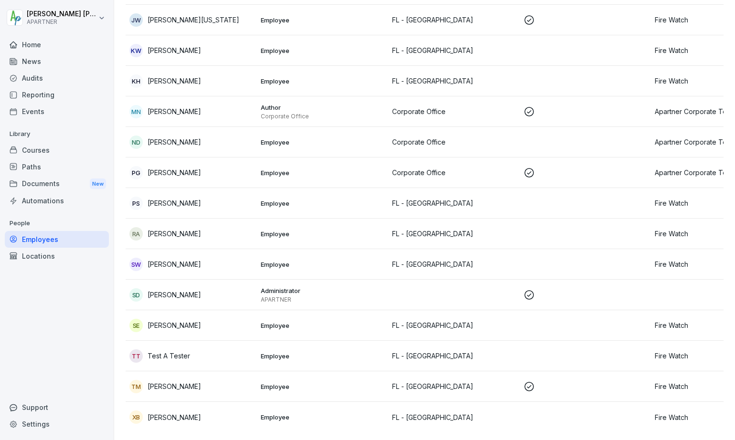
scroll to position [508, 0]
click at [601, 345] on td at bounding box center [585, 356] width 131 height 31
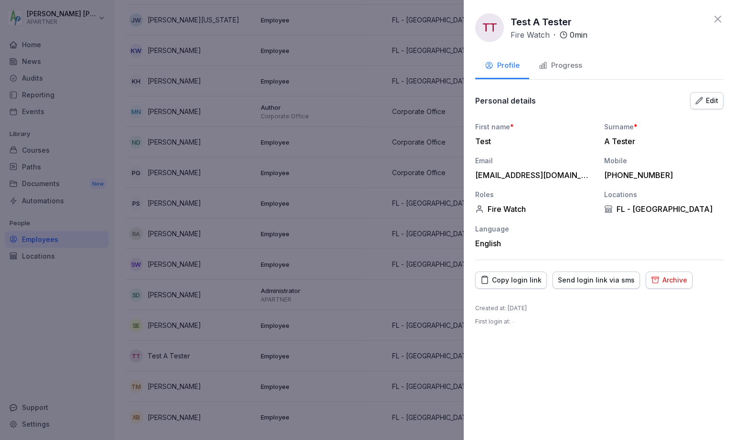
click at [708, 99] on div "Edit" at bounding box center [706, 101] width 23 height 11
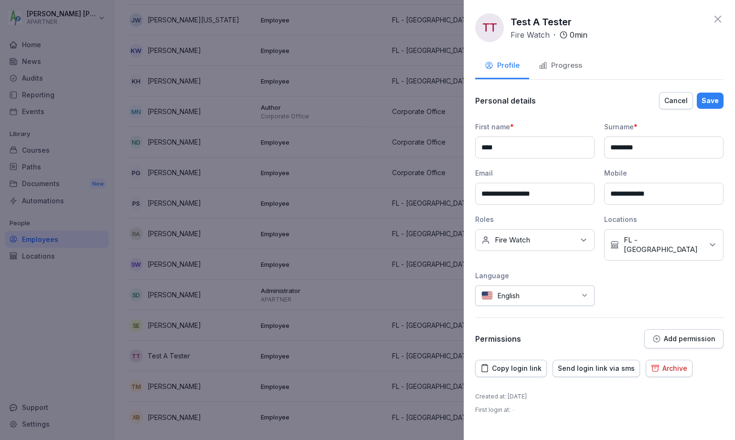
click at [686, 335] on p "Add permission" at bounding box center [690, 339] width 52 height 8
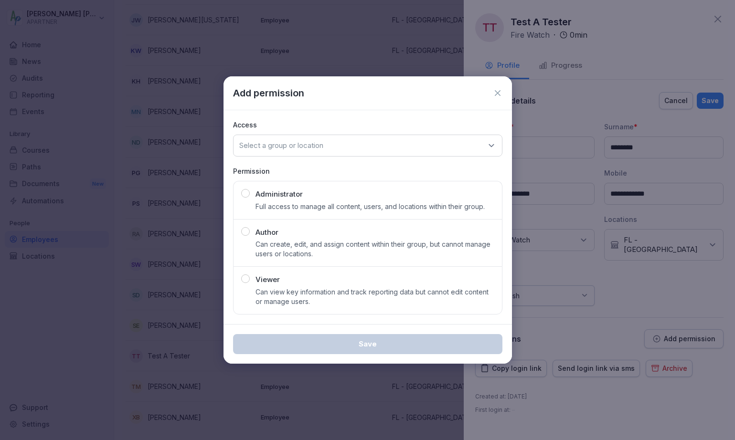
click at [323, 140] on div "Select a group or location" at bounding box center [367, 146] width 269 height 22
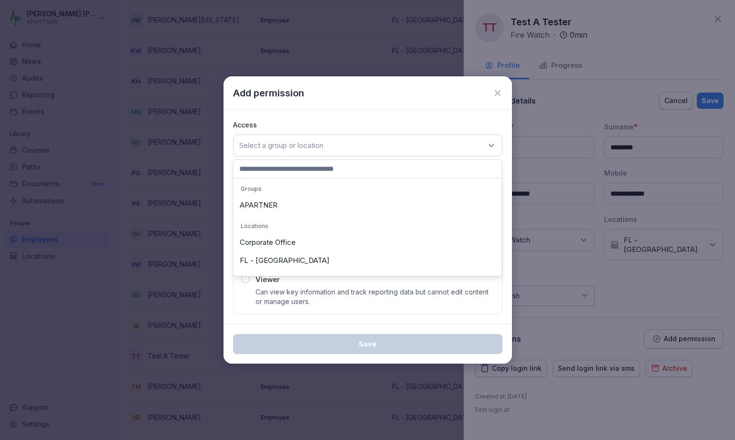
click at [265, 202] on div "APARTNER" at bounding box center [368, 205] width 264 height 18
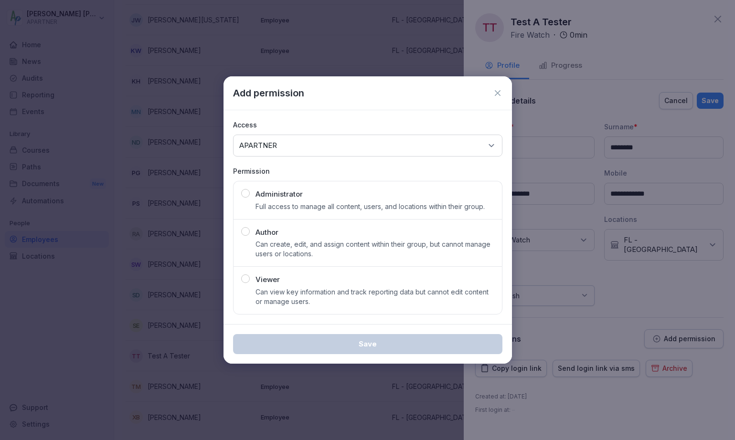
click at [244, 280] on div "button" at bounding box center [245, 279] width 9 height 9
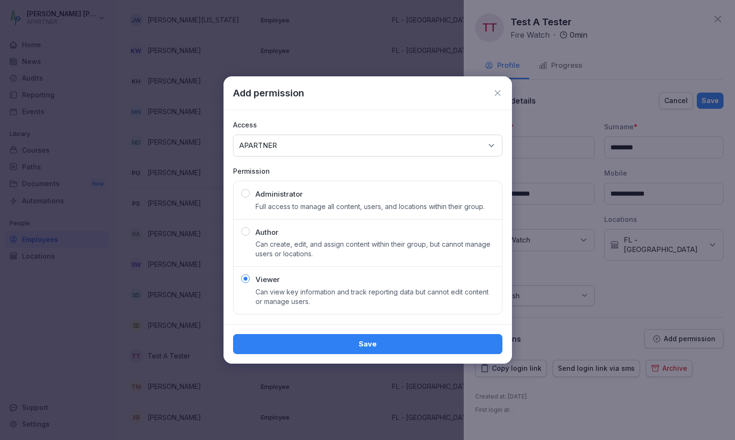
click at [288, 343] on div "Save" at bounding box center [368, 344] width 254 height 11
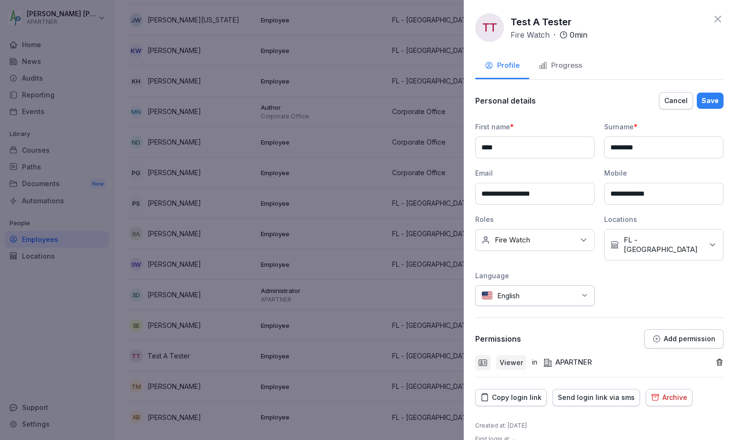
click at [702, 96] on div "Save" at bounding box center [710, 101] width 17 height 11
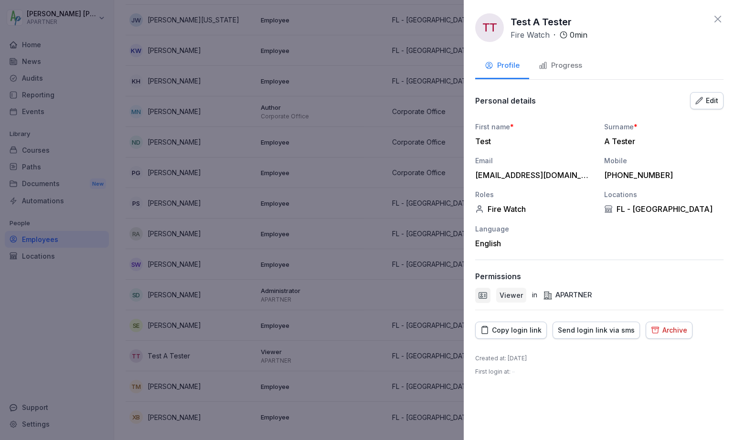
click at [592, 331] on div "Send login link via sms" at bounding box center [596, 330] width 77 height 11
click at [531, 333] on div "Copy login link" at bounding box center [510, 330] width 61 height 11
click at [527, 325] on div "Copy login link" at bounding box center [510, 330] width 61 height 11
click at [709, 97] on div "Edit" at bounding box center [706, 101] width 23 height 11
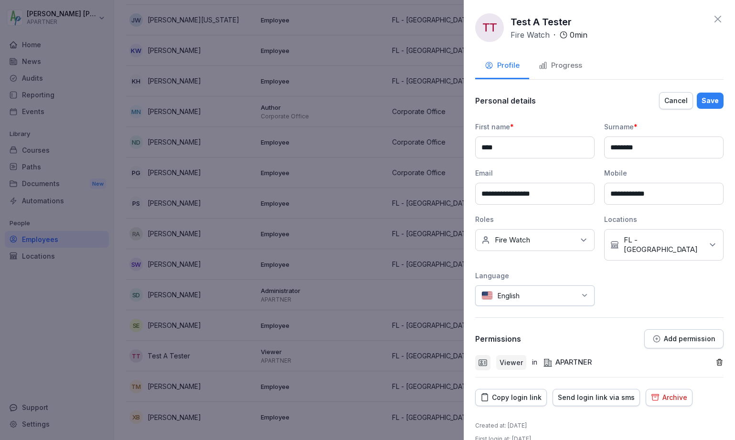
click at [715, 359] on icon "button" at bounding box center [719, 363] width 8 height 8
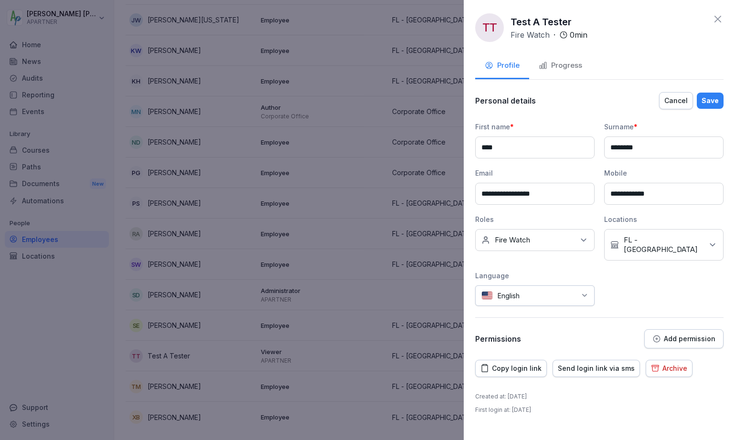
click at [712, 103] on div "Save" at bounding box center [710, 101] width 17 height 11
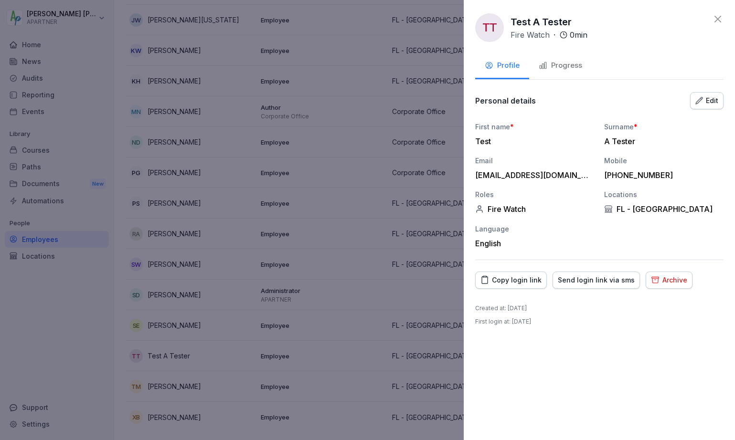
click at [332, 128] on div at bounding box center [367, 220] width 735 height 440
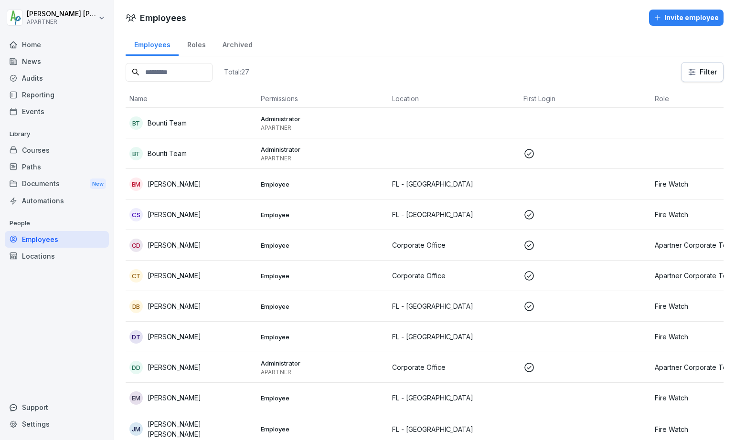
scroll to position [0, 0]
click at [99, 16] on html "Donald Dehne APARTNER Home News Audits Reporting Events Library Courses Paths D…" at bounding box center [367, 220] width 735 height 440
click at [233, 45] on div "Archived" at bounding box center [237, 44] width 47 height 24
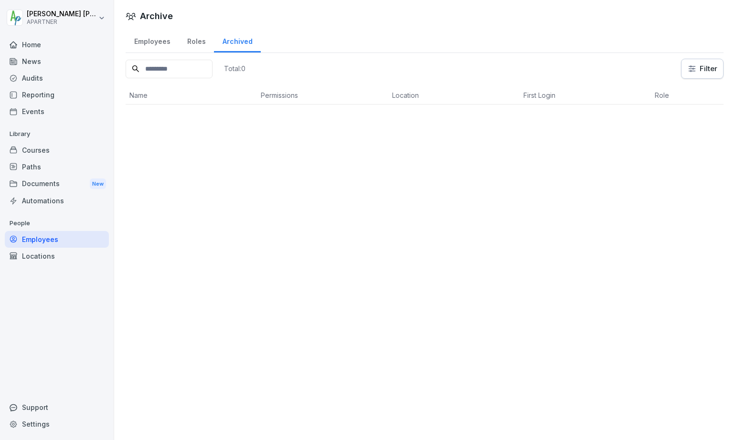
click at [163, 42] on div "Employees" at bounding box center [152, 40] width 53 height 24
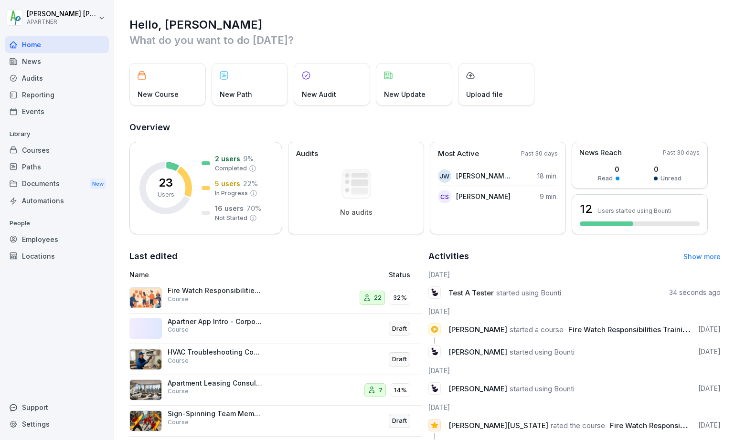
click at [101, 16] on html "[PERSON_NAME] APARTNER Home News Audits Reporting Events Library Courses Paths …" at bounding box center [367, 220] width 735 height 440
click at [55, 62] on div "Sign out" at bounding box center [61, 61] width 95 height 18
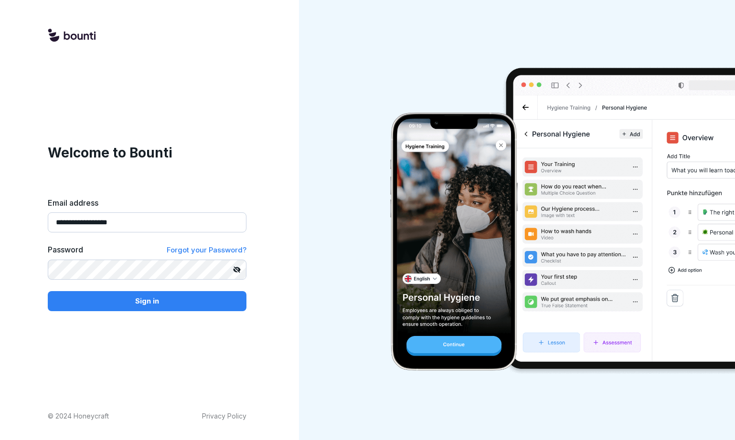
type input "**********"
click at [173, 304] on div "Sign in" at bounding box center [146, 301] width 183 height 11
drag, startPoint x: 144, startPoint y: 224, endPoint x: 92, endPoint y: 223, distance: 51.6
click at [92, 223] on input "**********" at bounding box center [147, 223] width 199 height 20
click at [109, 222] on input "**********" at bounding box center [147, 223] width 199 height 20
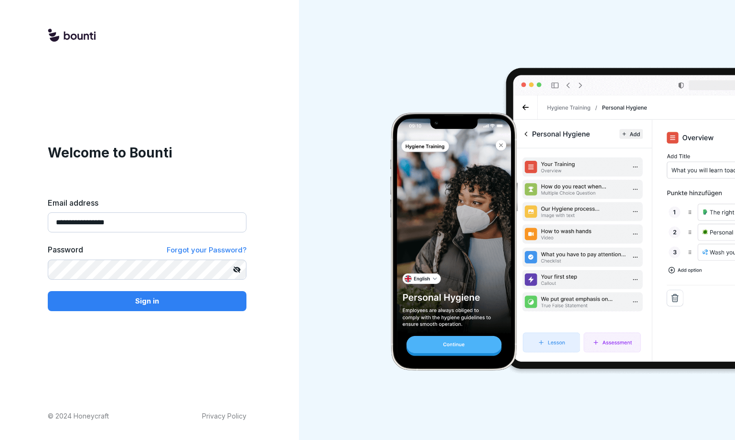
type input "**********"
click at [163, 304] on div "Sign in" at bounding box center [146, 301] width 183 height 11
